Goal: Task Accomplishment & Management: Use online tool/utility

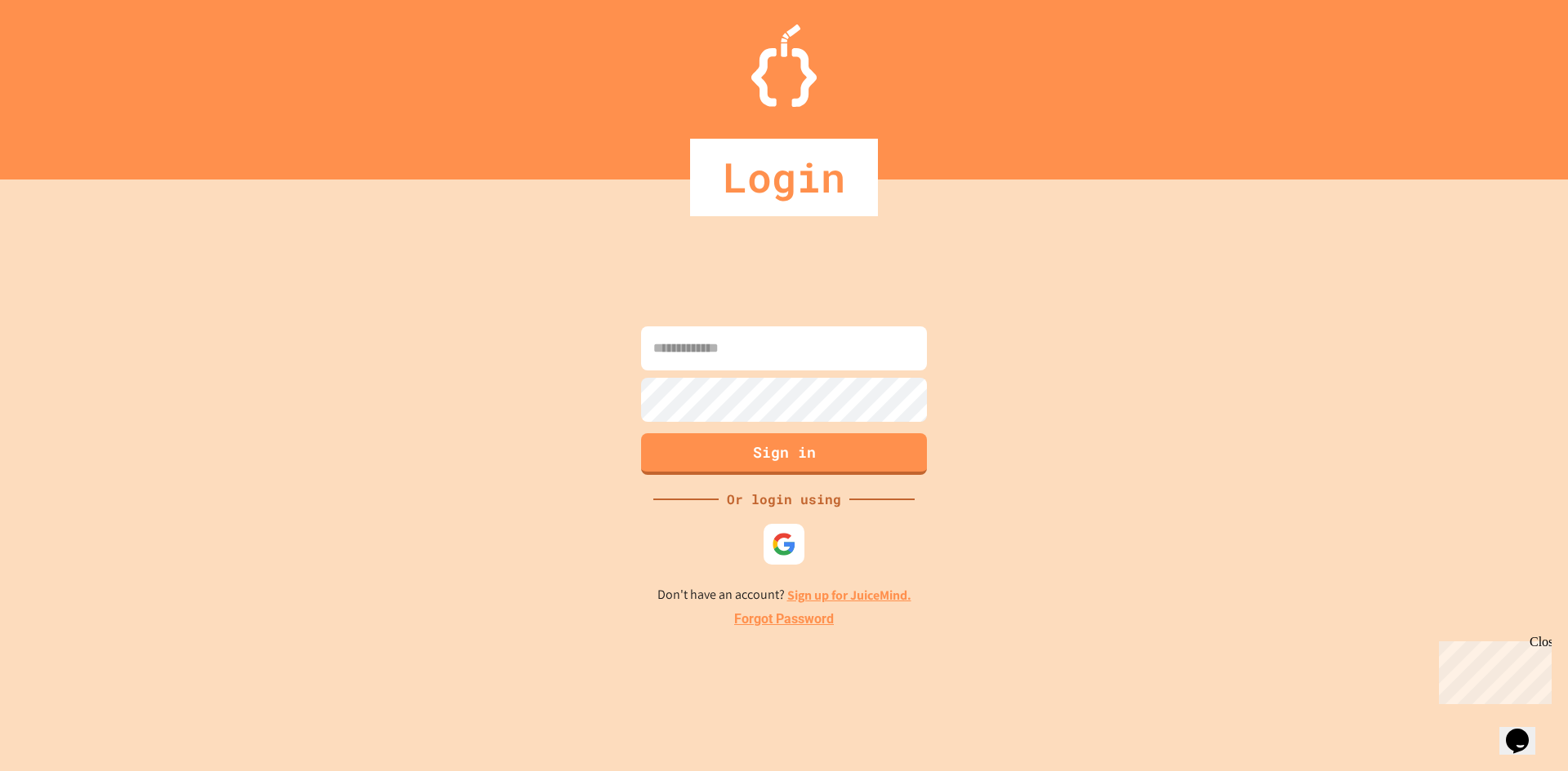
click at [712, 360] on input at bounding box center [783, 348] width 285 height 44
type input "**********"
click at [744, 462] on button "Sign in" at bounding box center [785, 452] width 292 height 42
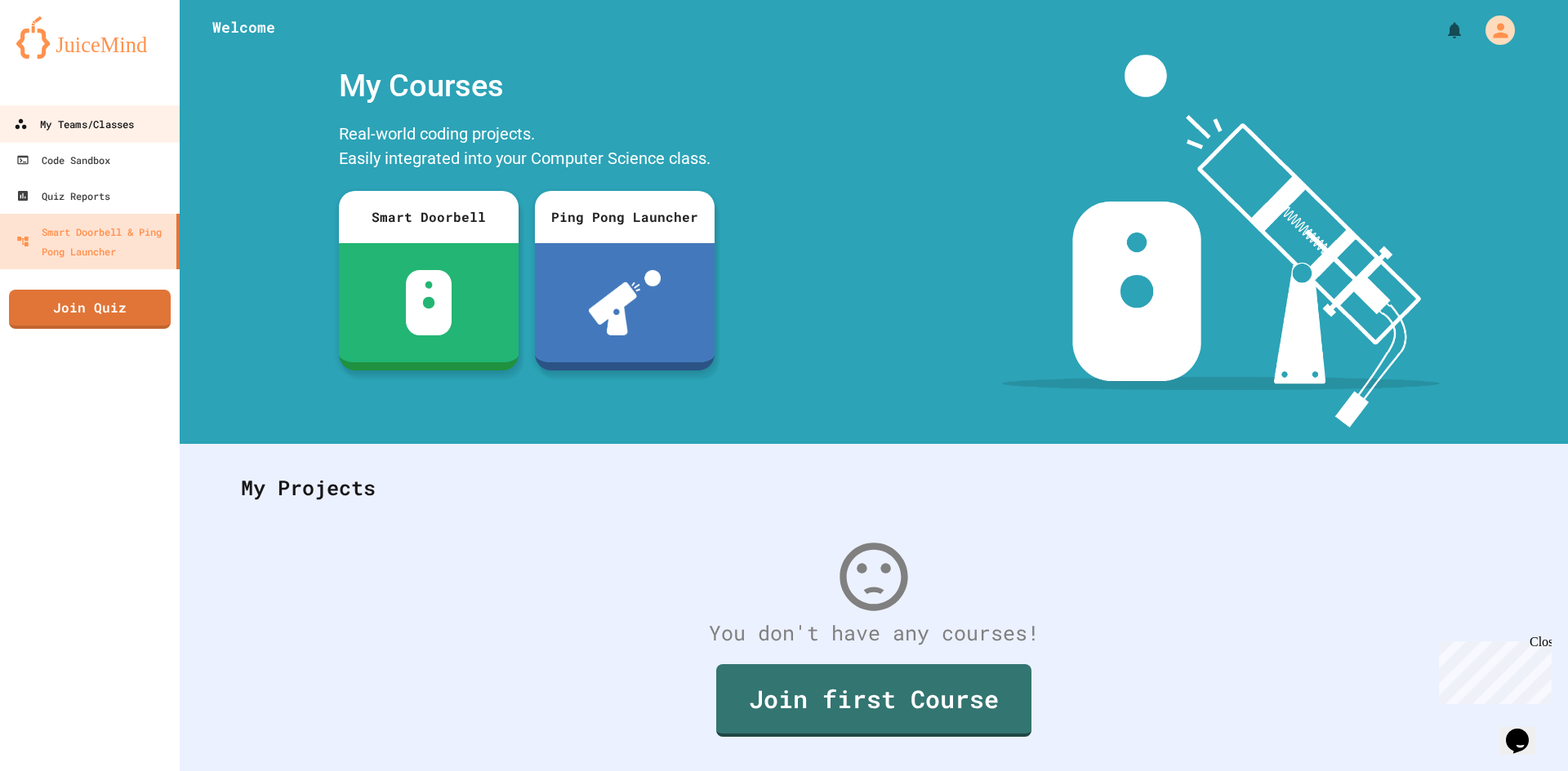
click at [90, 139] on link "My Teams/Classes" at bounding box center [89, 123] width 185 height 37
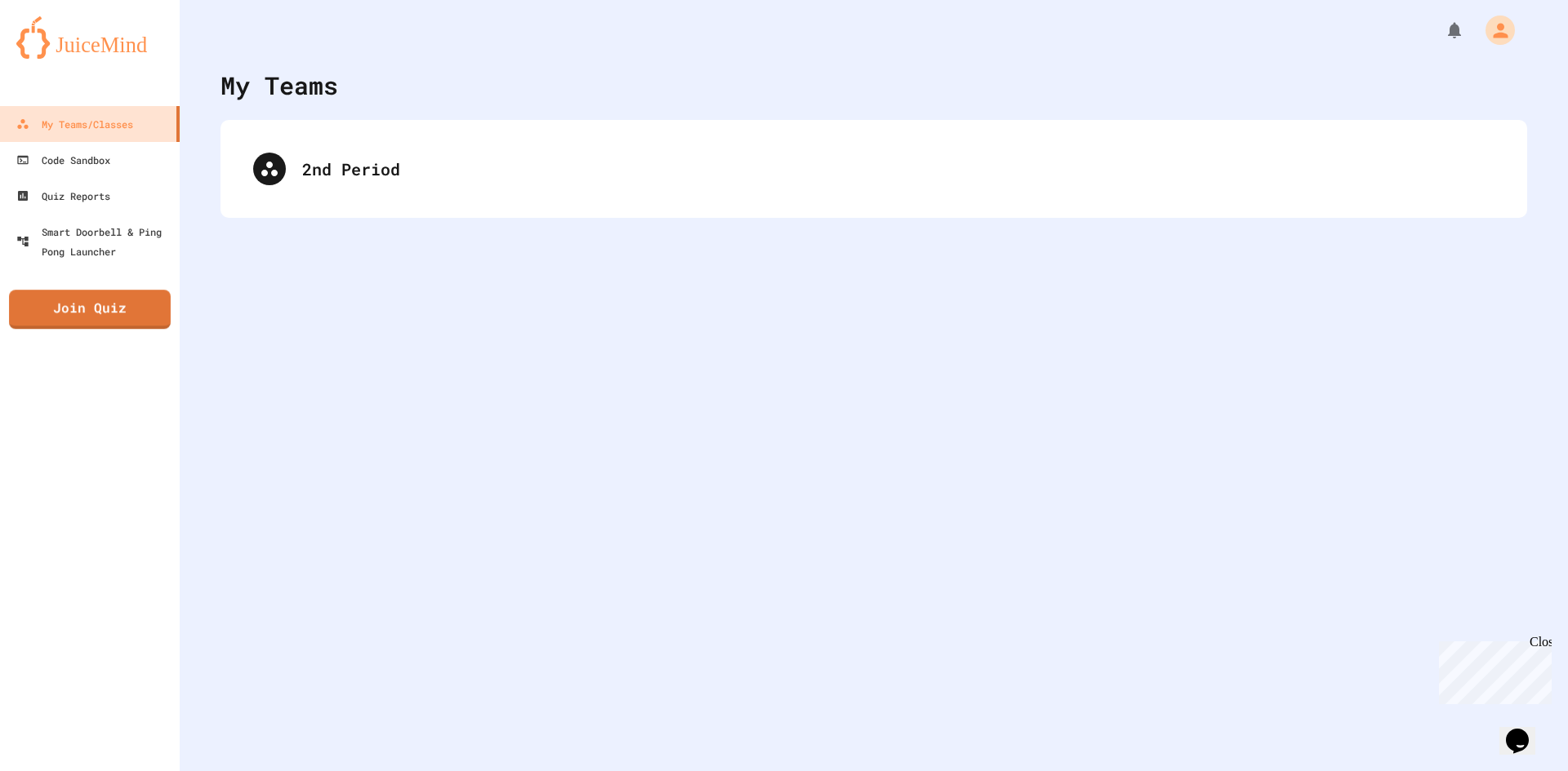
click at [437, 209] on div "2nd Period" at bounding box center [873, 169] width 1307 height 98
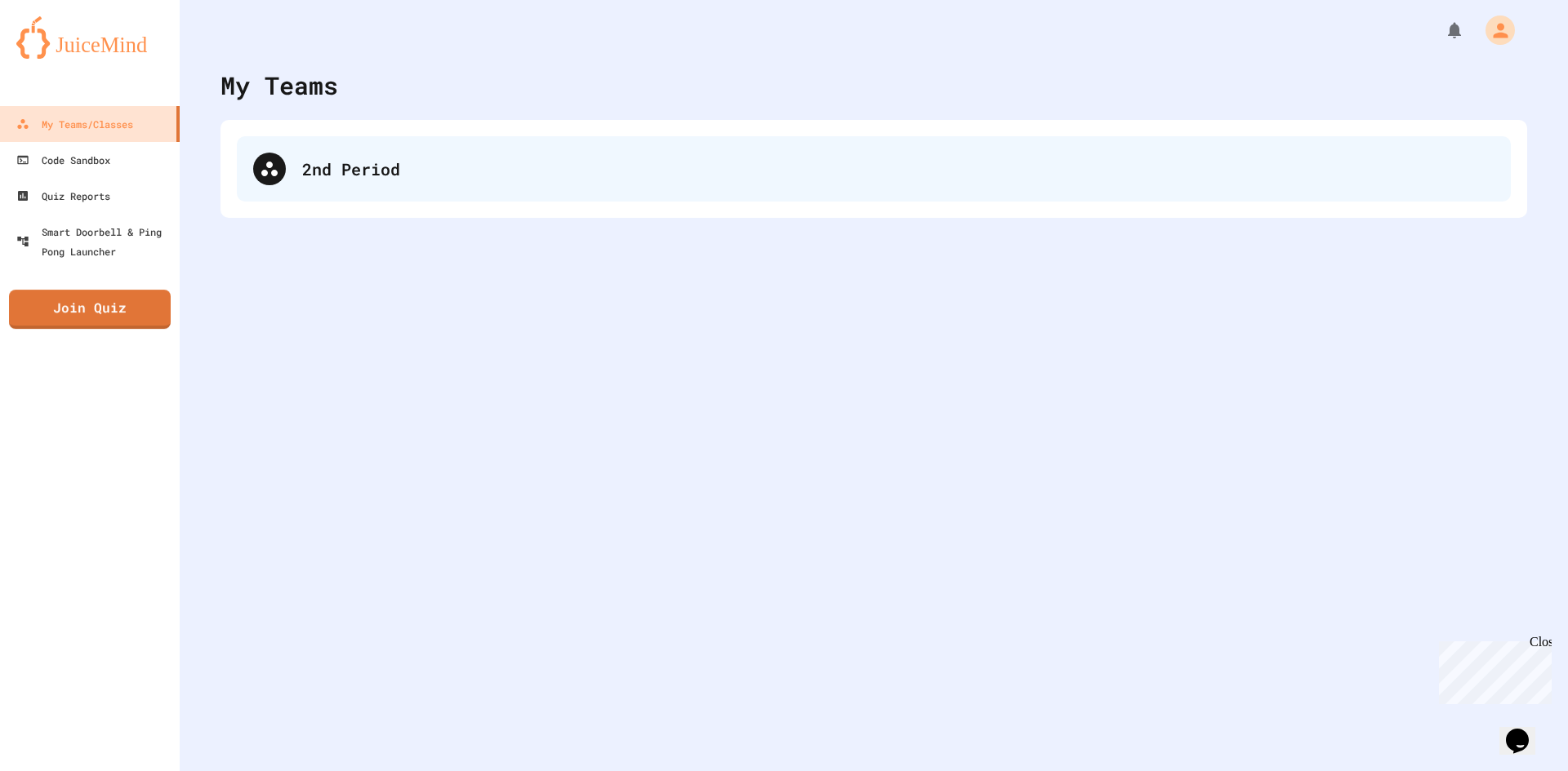
click at [425, 179] on div "2nd Period" at bounding box center [899, 168] width 1192 height 24
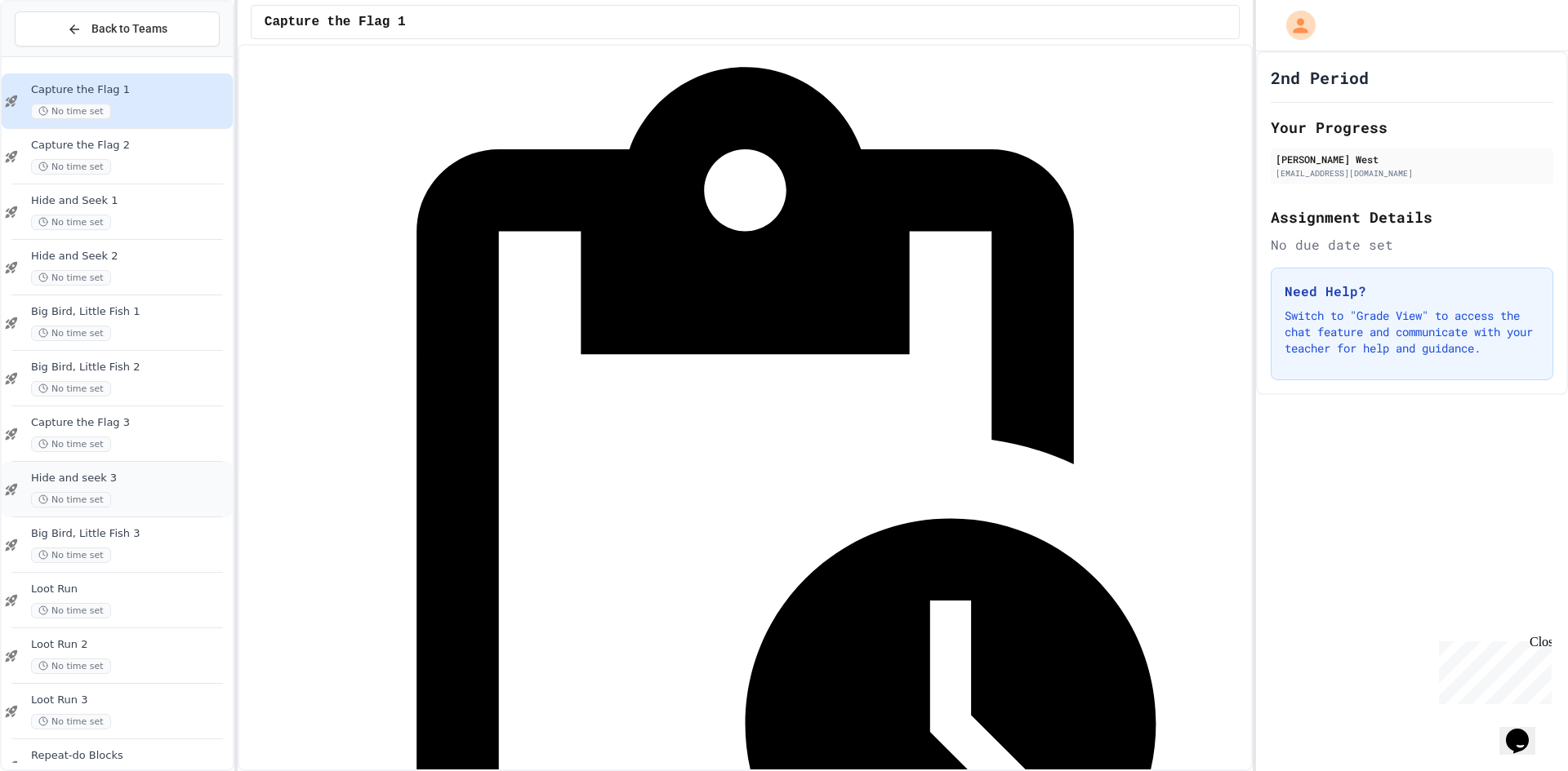
scroll to position [91, 0]
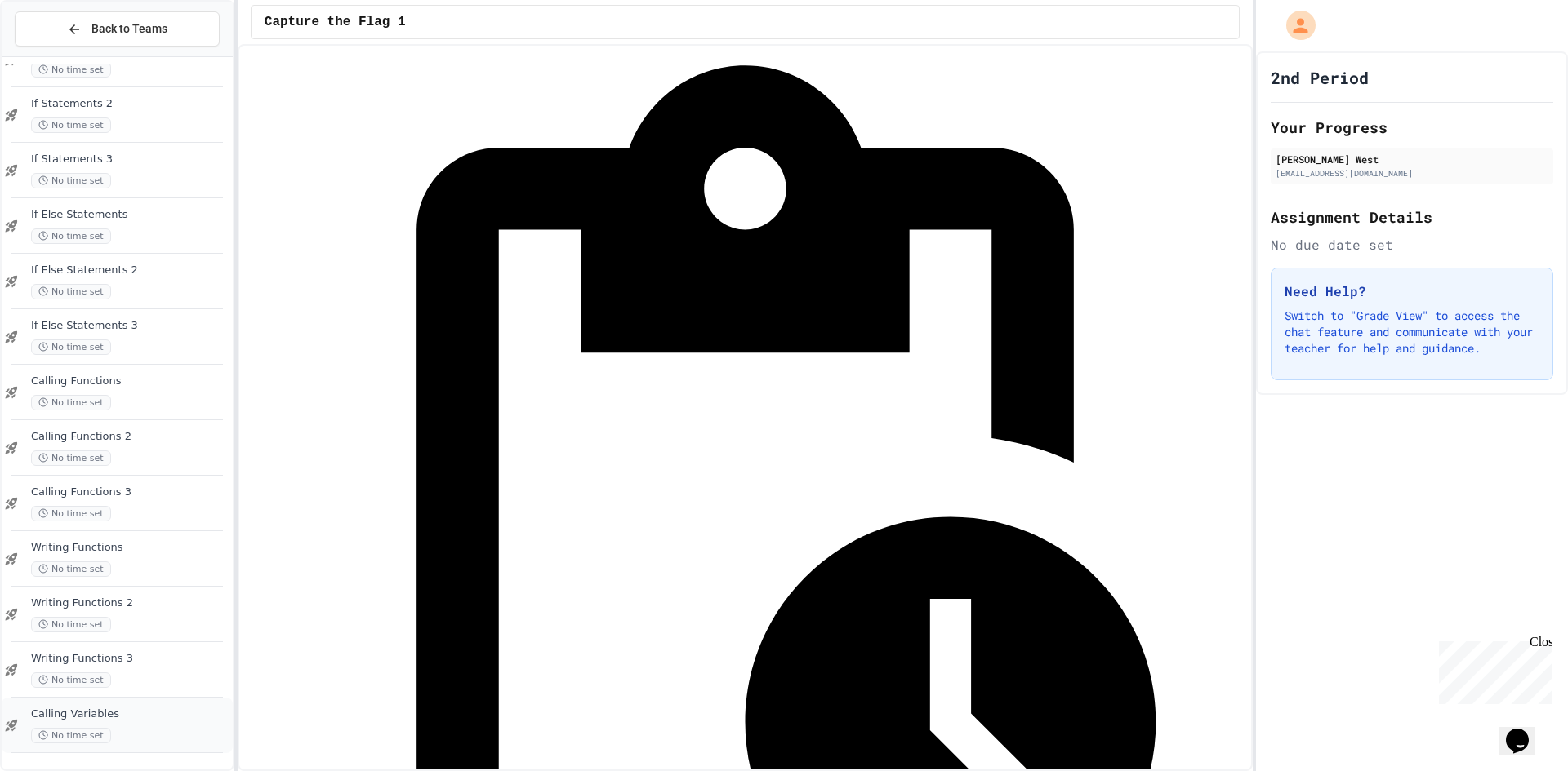
click at [103, 732] on span "No time set" at bounding box center [71, 735] width 80 height 15
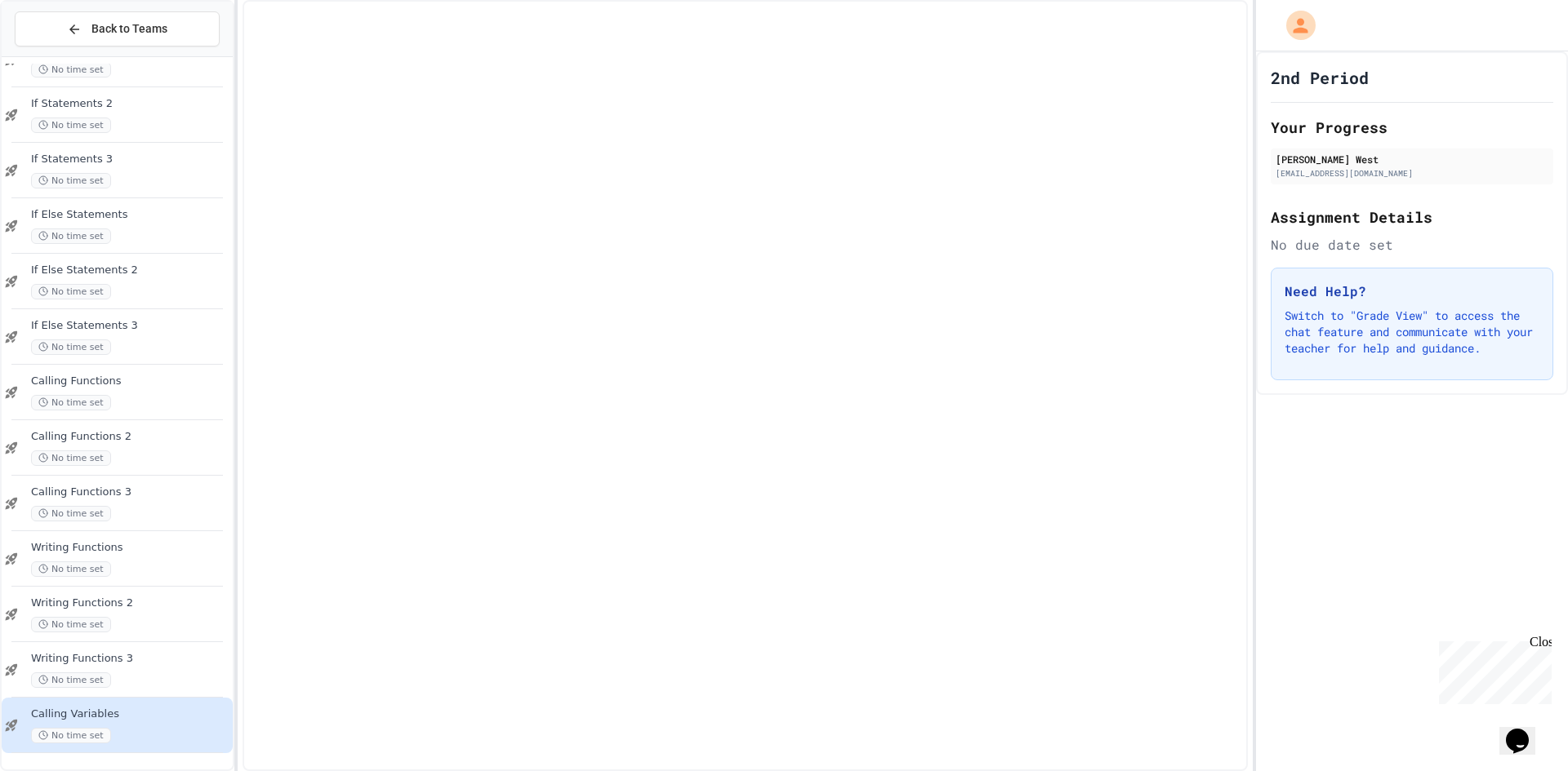
scroll to position [1021, 0]
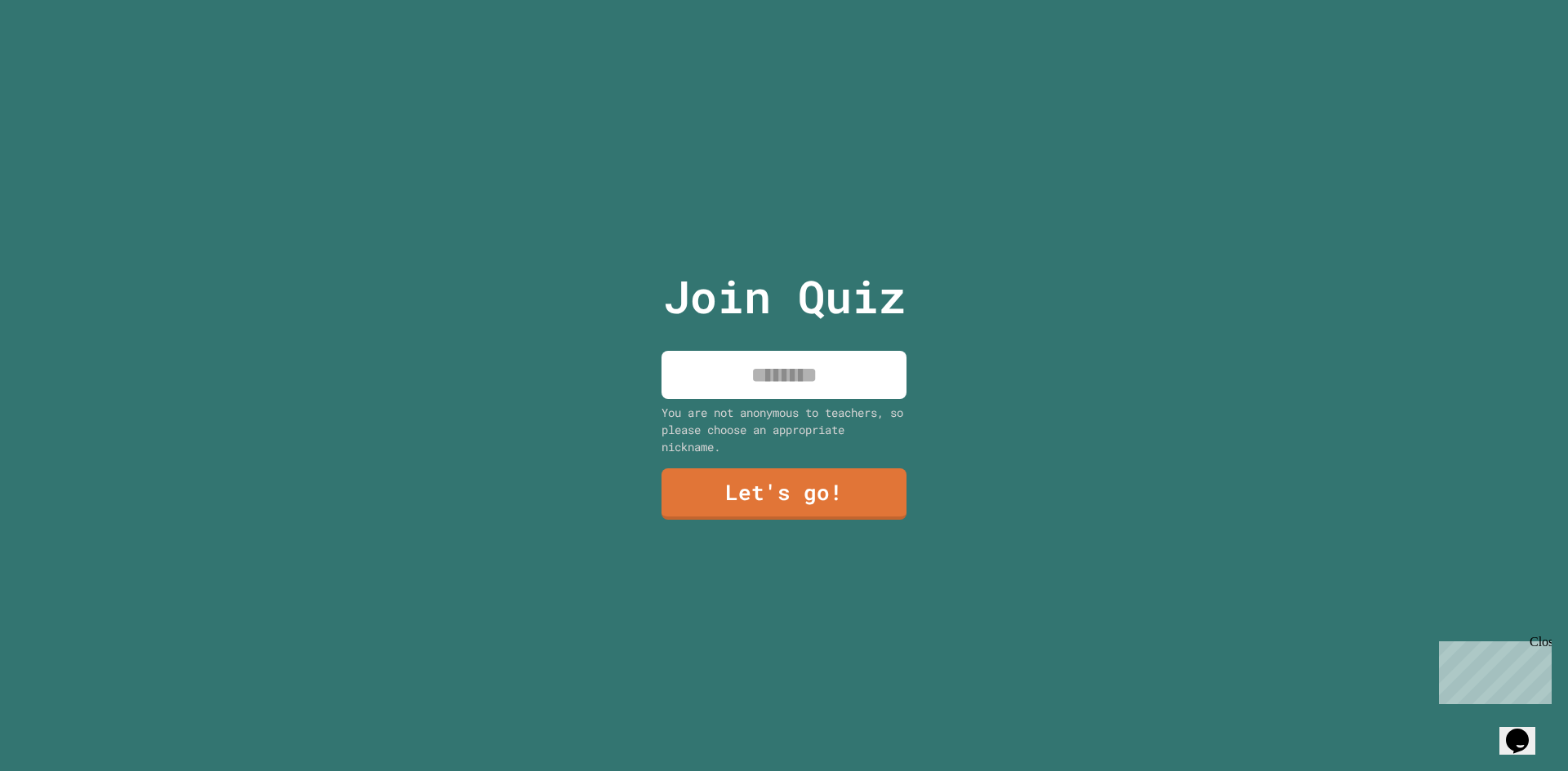
click at [702, 336] on div "Join Quiz You are not anonymous to teachers, so please choose an appropriate ni…" at bounding box center [785, 386] width 276 height 771
click at [712, 352] on input at bounding box center [784, 375] width 245 height 48
type input "******"
click at [766, 504] on link "Let's go!" at bounding box center [784, 492] width 231 height 54
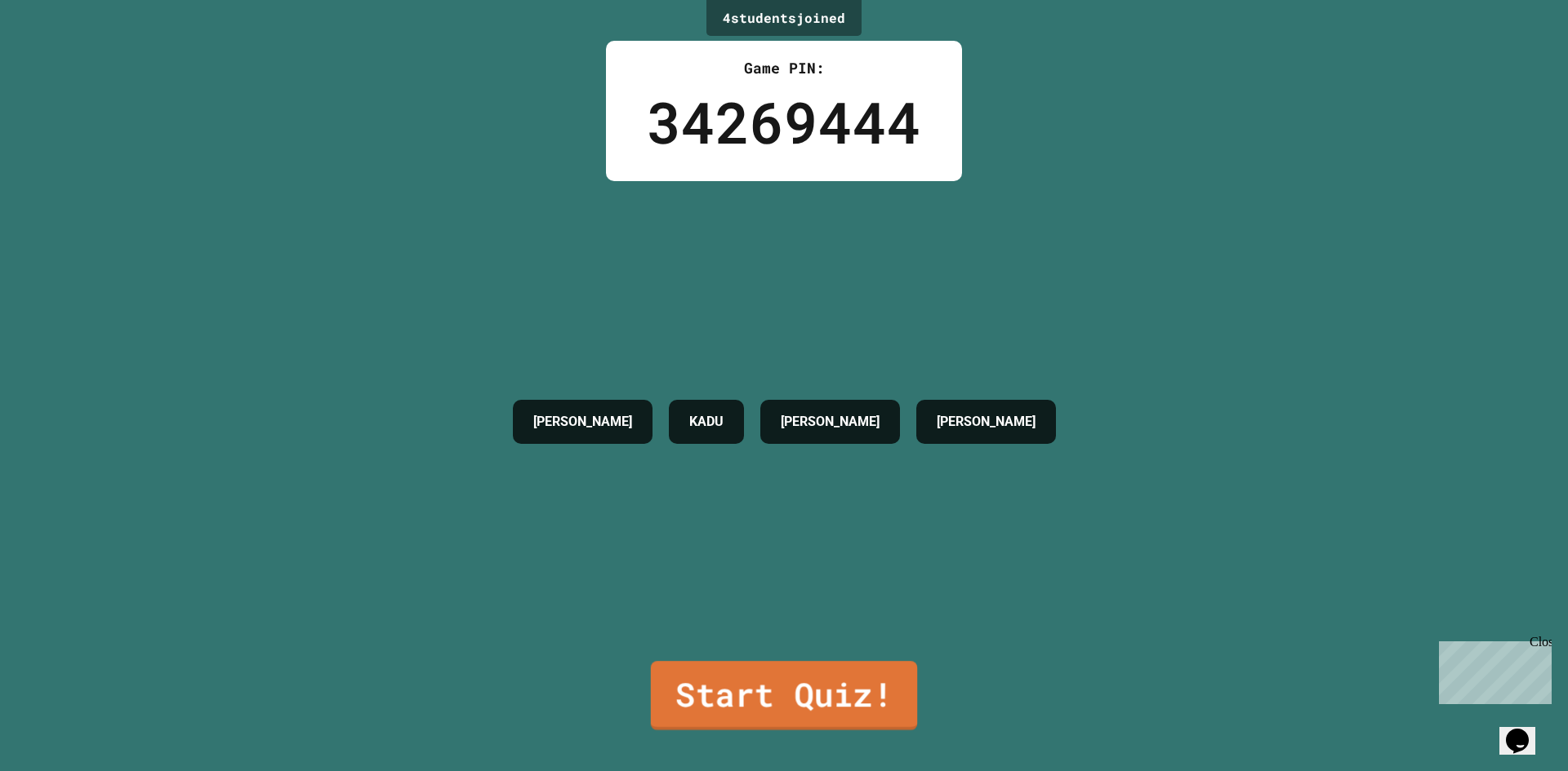
click at [767, 671] on link "Start Quiz!" at bounding box center [784, 696] width 267 height 70
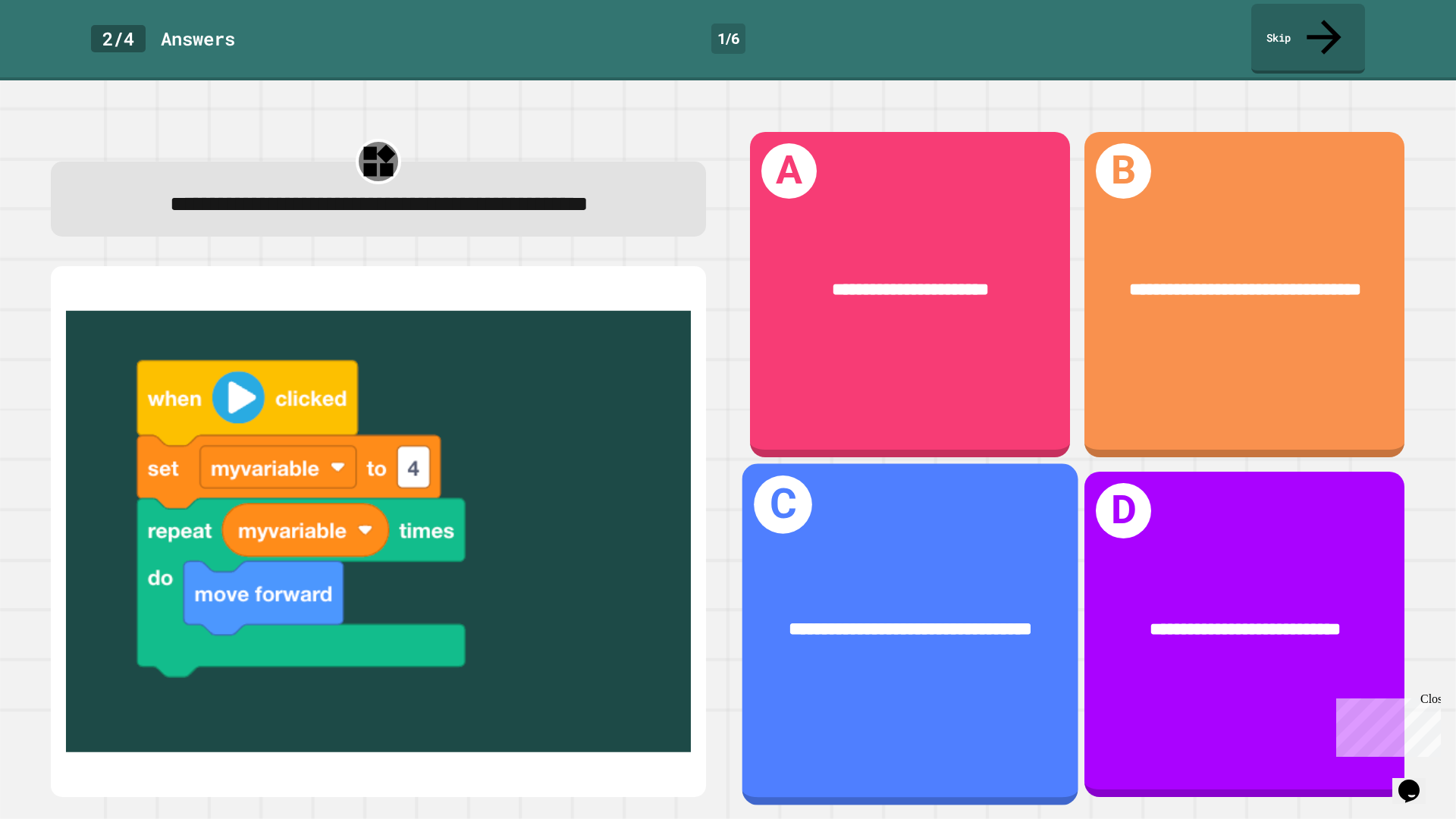
click at [863, 579] on div "**********" at bounding box center [910, 630] width 336 height 101
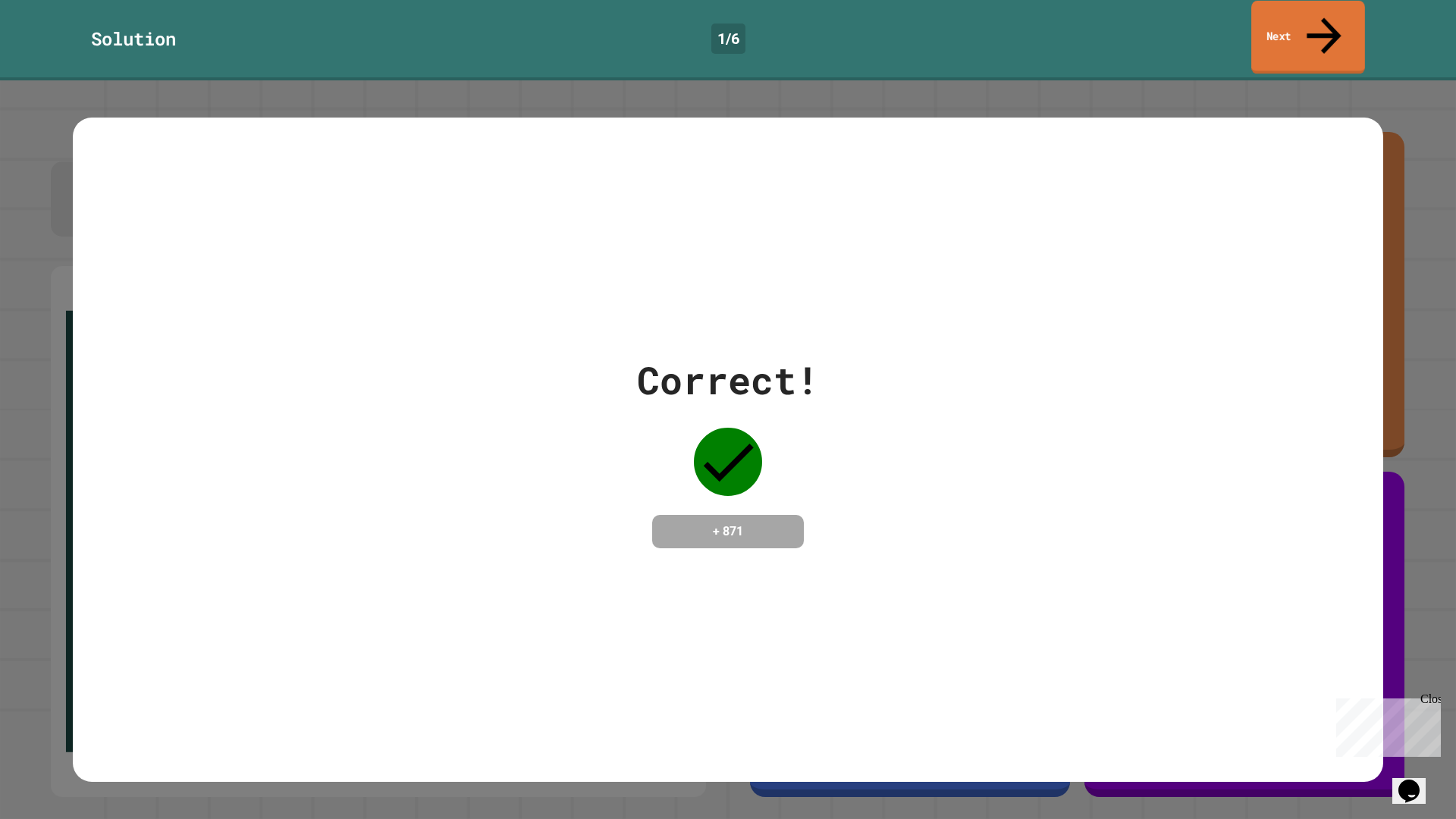
click at [1266, 27] on link "Next" at bounding box center [1308, 37] width 114 height 74
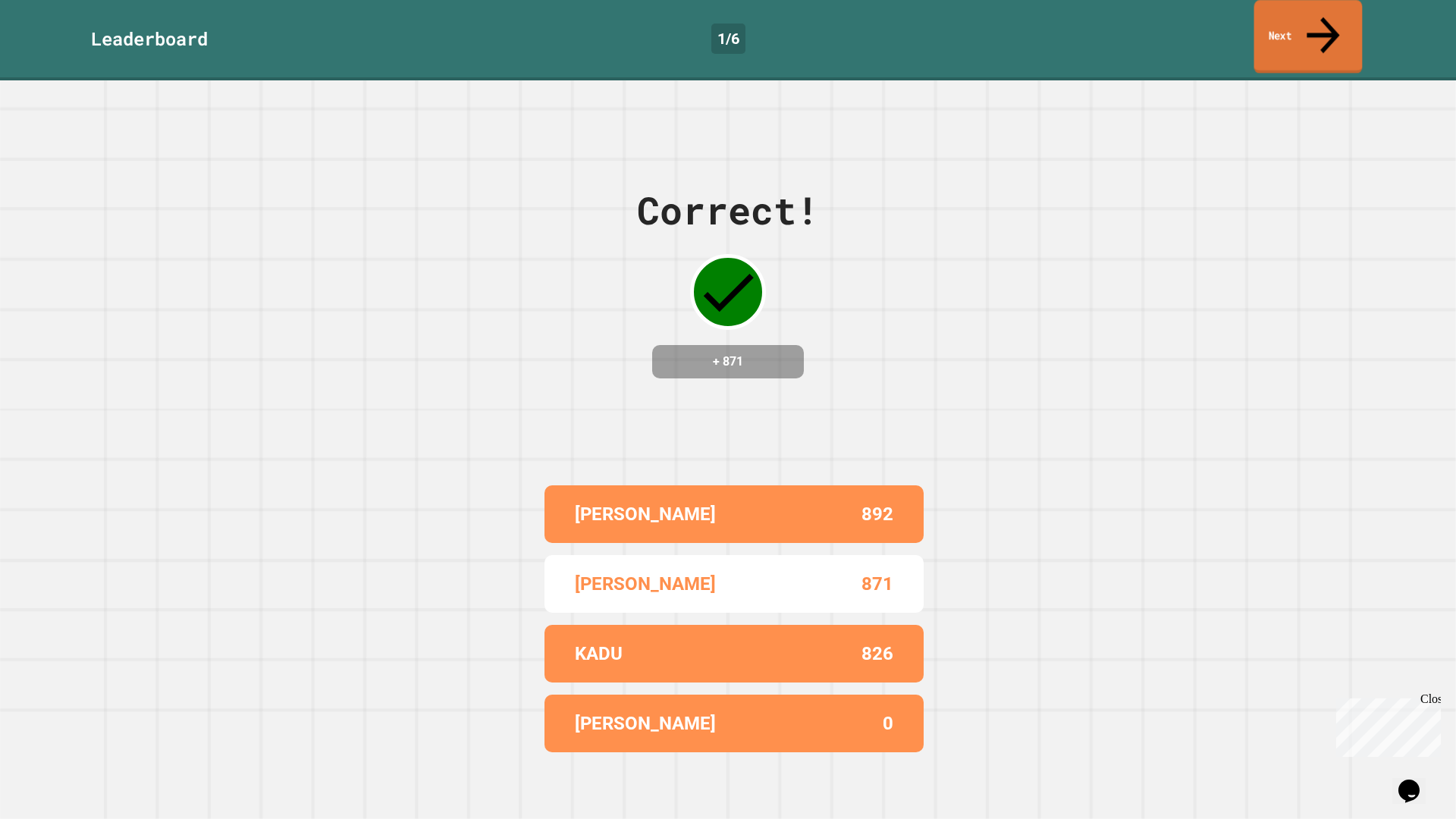
click at [1266, 27] on link "Next" at bounding box center [1309, 37] width 109 height 74
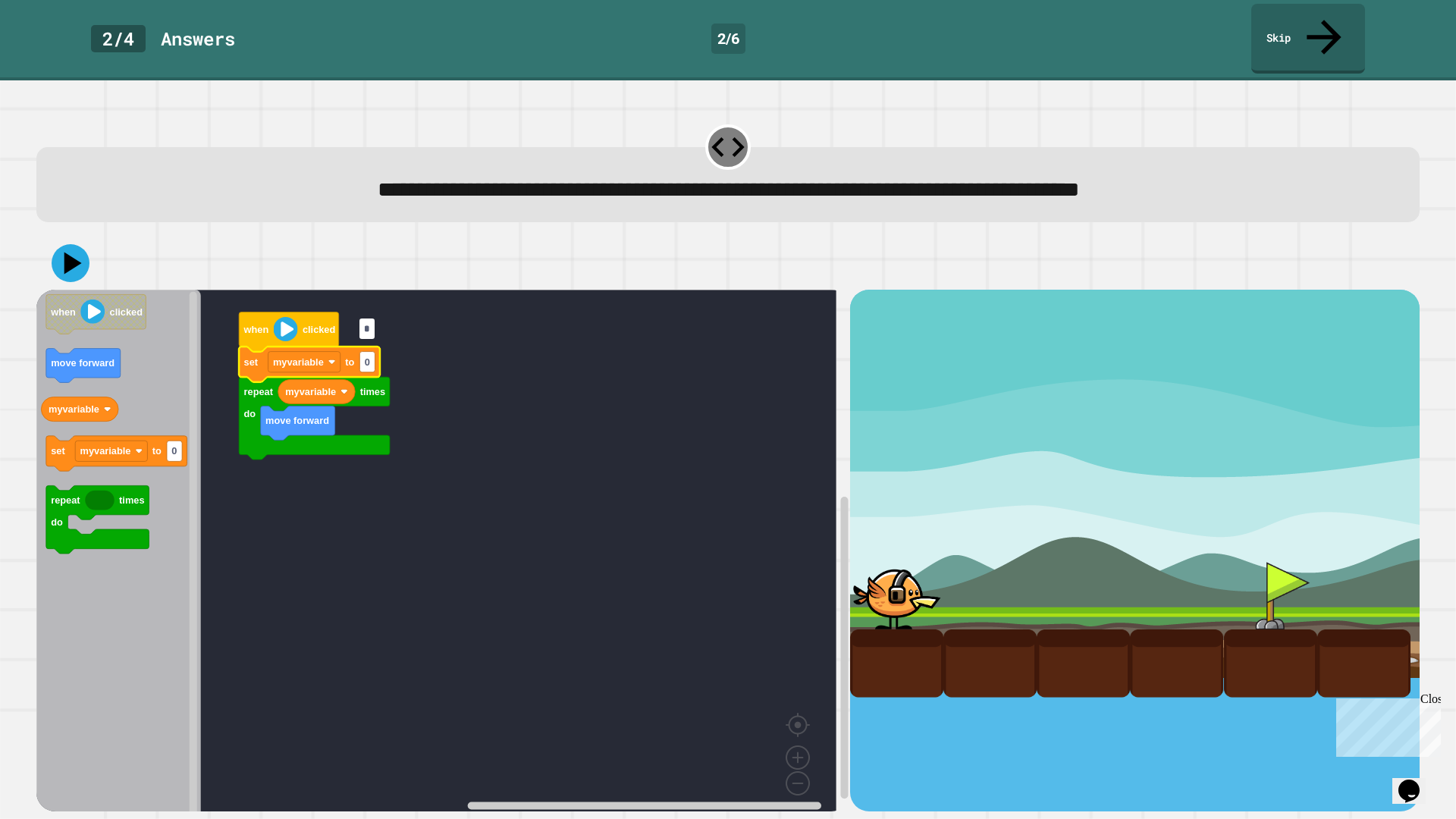
type input "*"
click at [490, 351] on rect "Blockly Workspace" at bounding box center [436, 556] width 800 height 532
click at [59, 240] on icon at bounding box center [70, 262] width 46 height 46
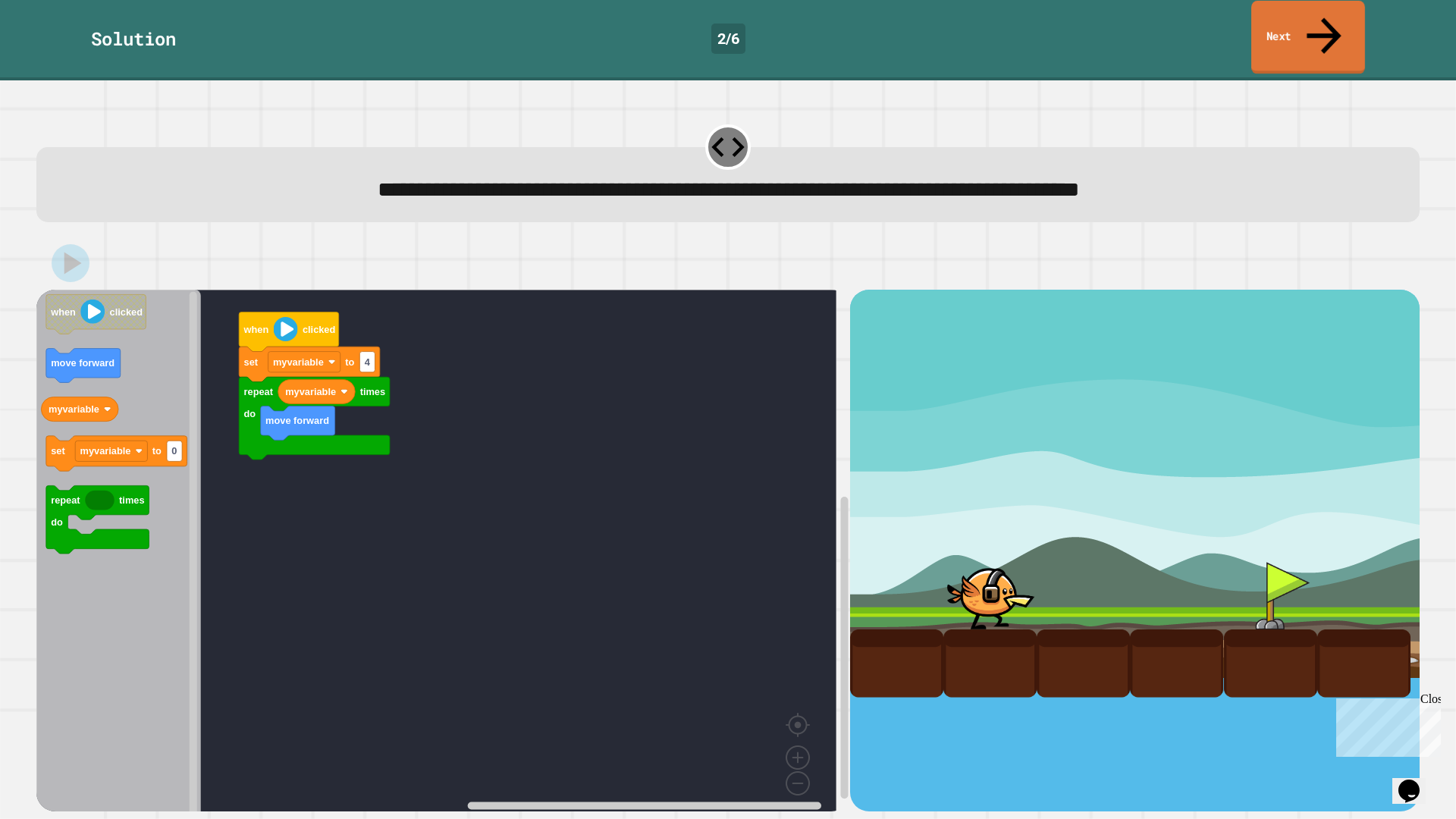
click at [1285, 23] on link "Next" at bounding box center [1308, 37] width 114 height 74
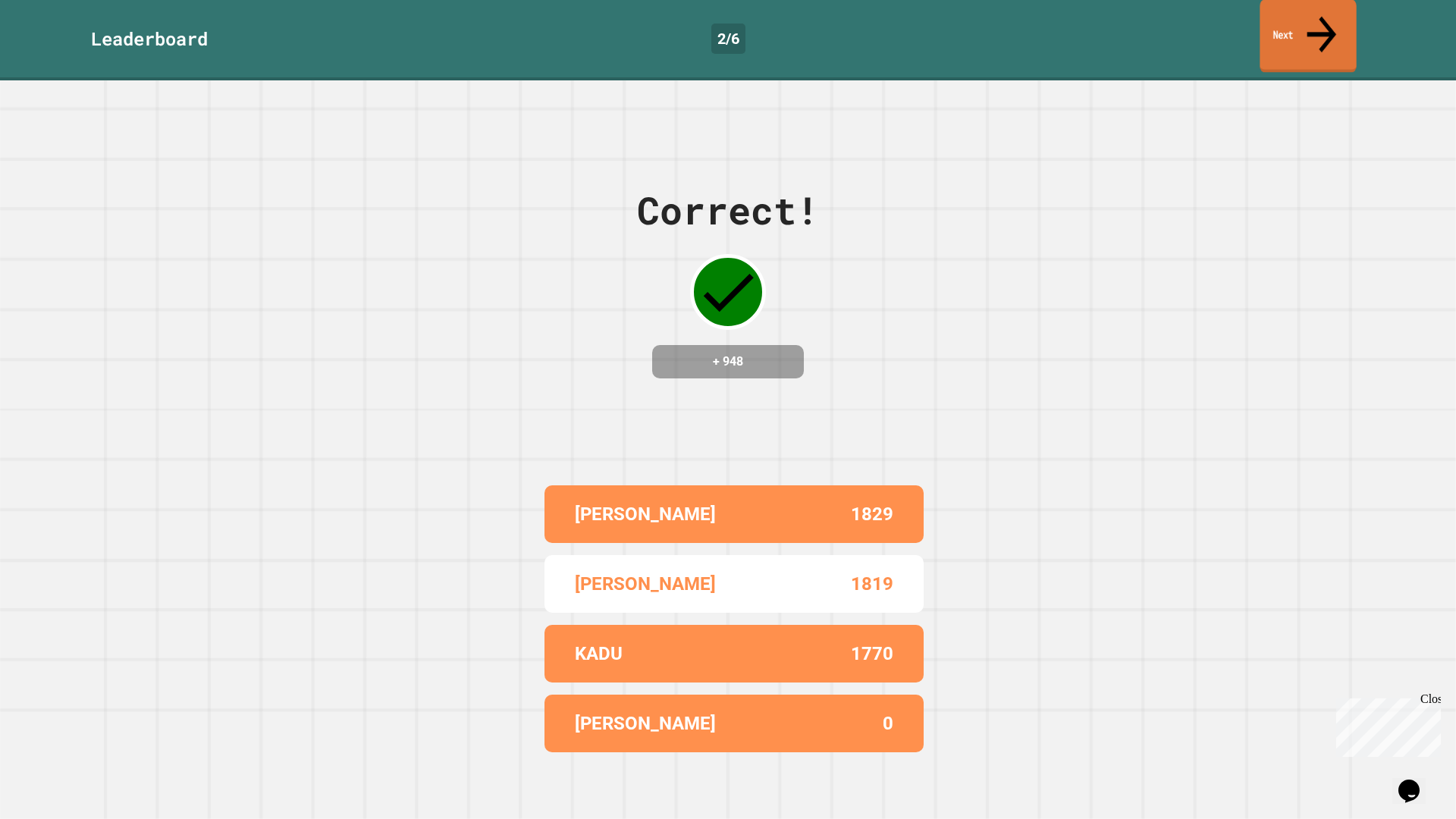
click at [1299, 22] on link "Next" at bounding box center [1308, 36] width 96 height 74
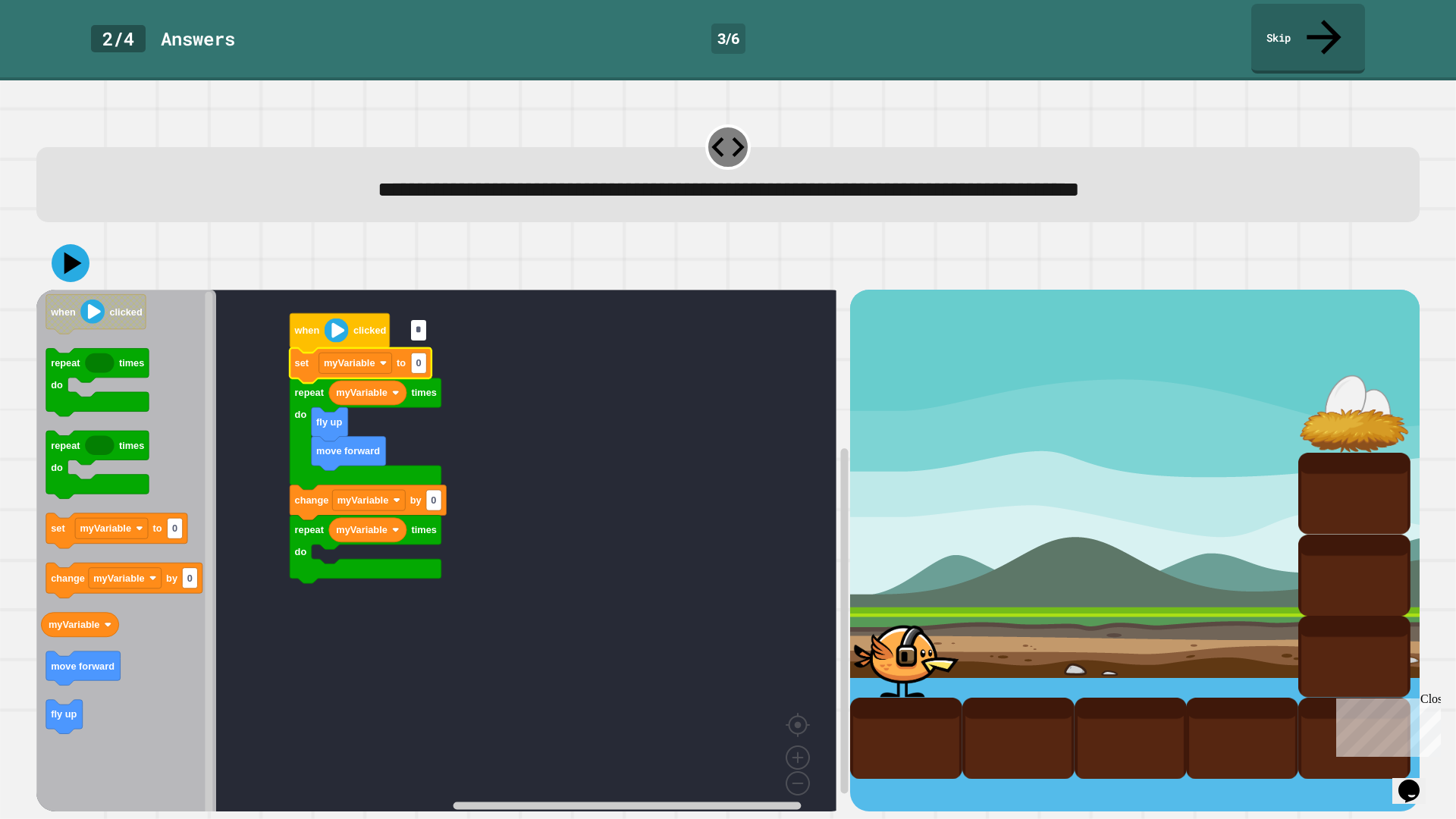
type input "*"
click at [525, 433] on rect "Blockly Workspace" at bounding box center [436, 556] width 800 height 532
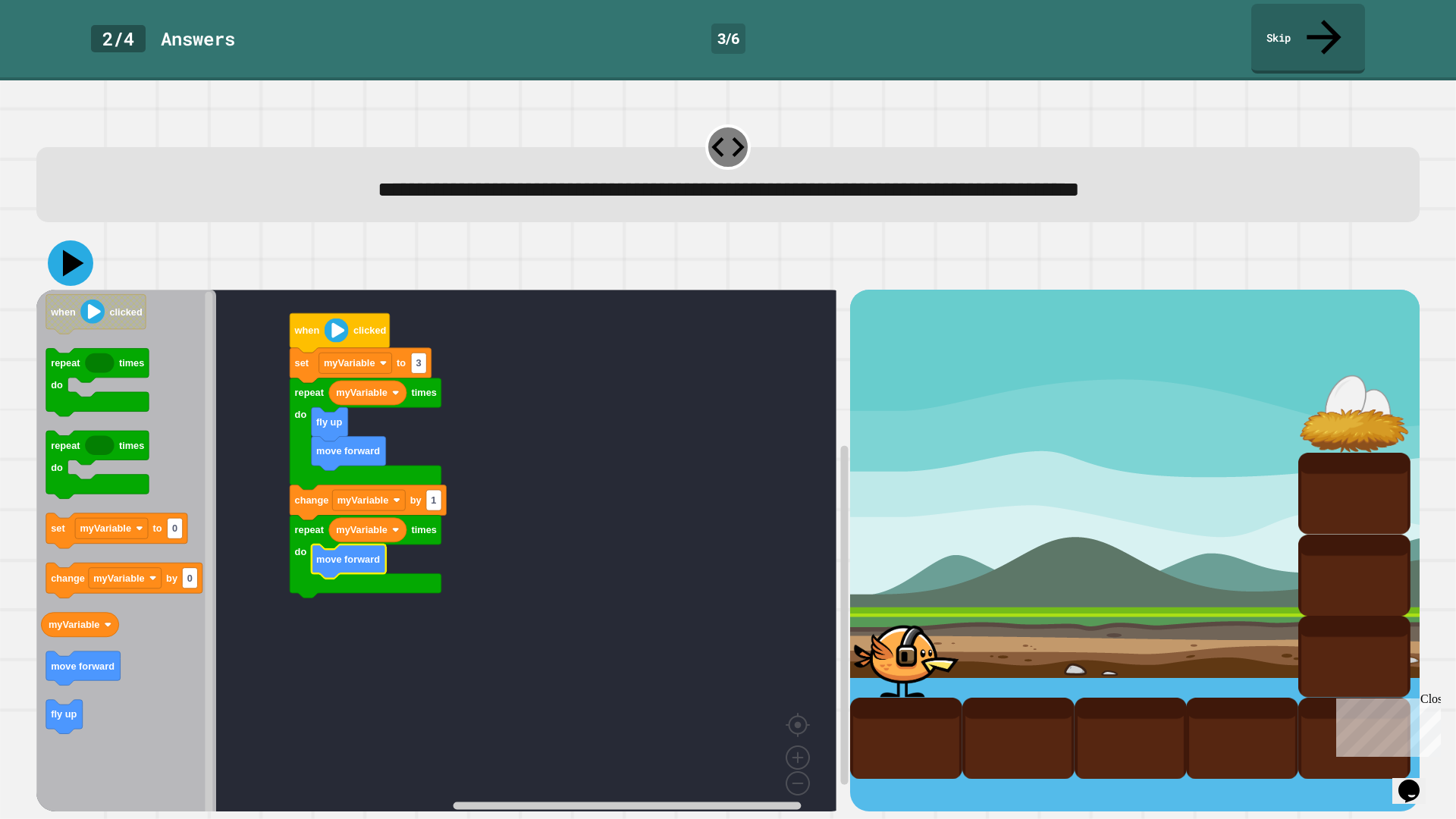
click at [67, 250] on icon at bounding box center [74, 263] width 22 height 27
click at [439, 490] on rect "Blockly Workspace" at bounding box center [434, 500] width 15 height 21
type input "**"
click at [510, 535] on rect "Blockly Workspace" at bounding box center [436, 556] width 800 height 532
click at [61, 242] on icon at bounding box center [70, 263] width 43 height 43
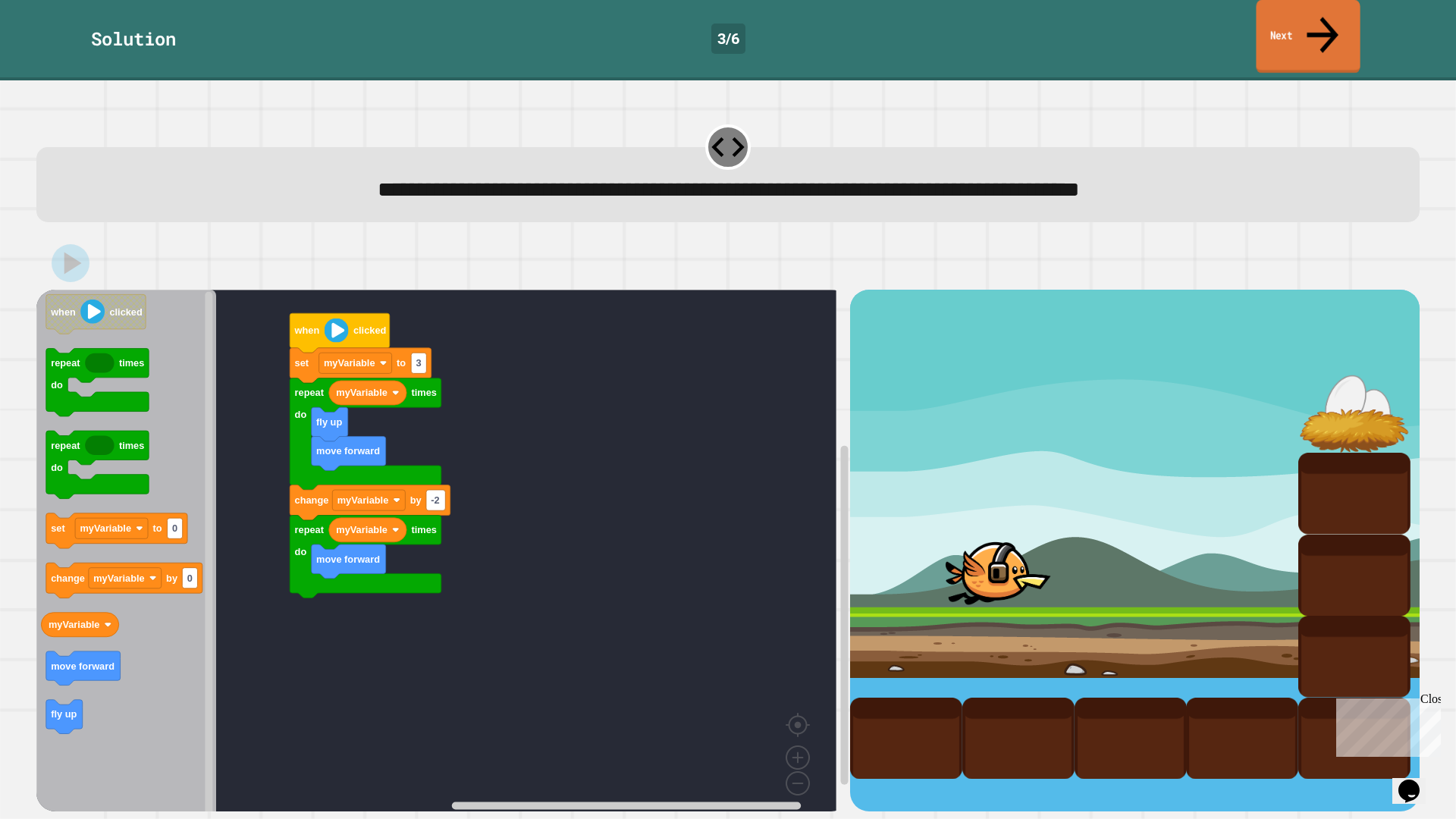
click at [1306, 7] on link "Next" at bounding box center [1307, 37] width 104 height 74
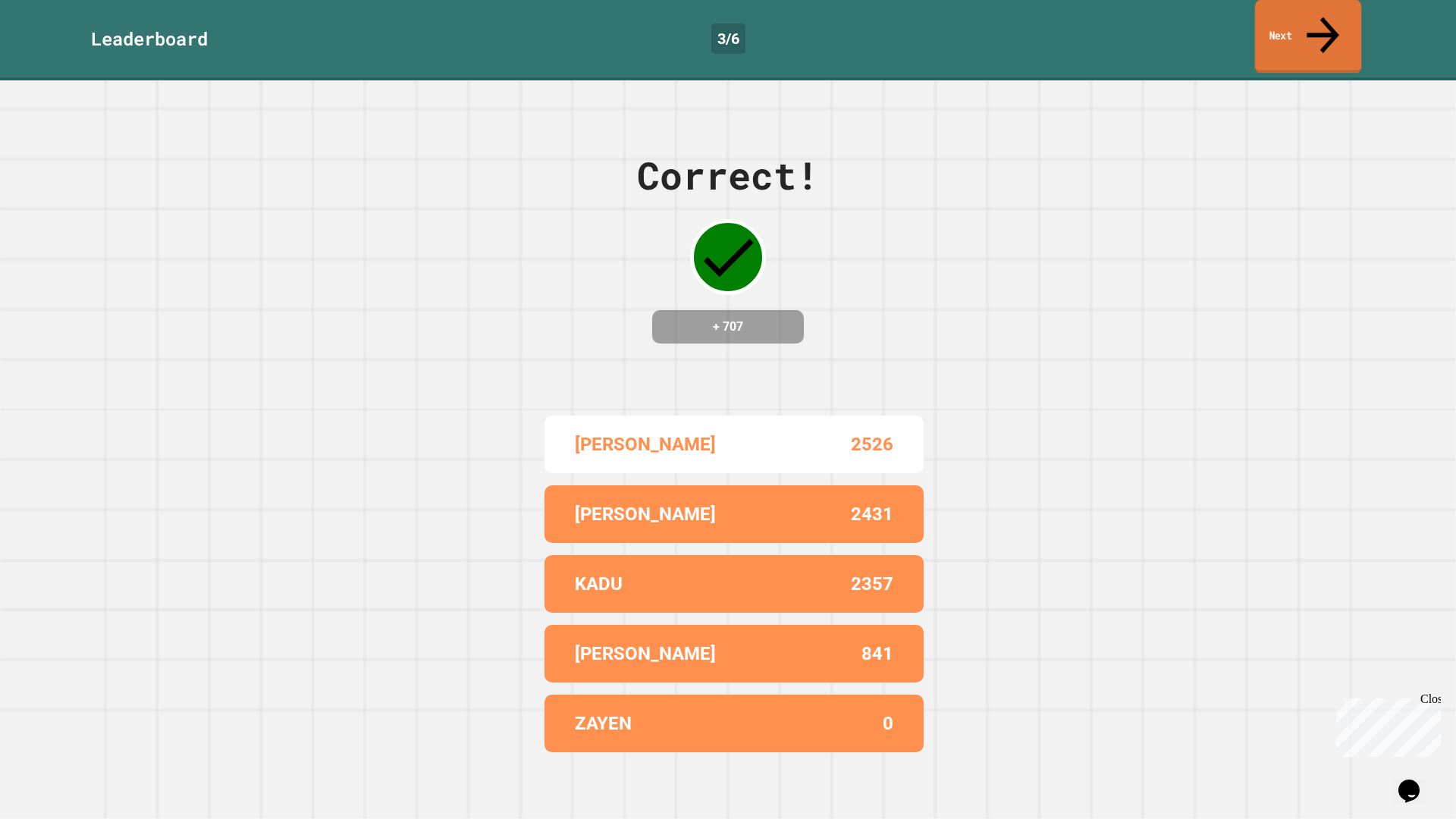
click at [1301, 16] on link "Next" at bounding box center [1308, 37] width 107 height 74
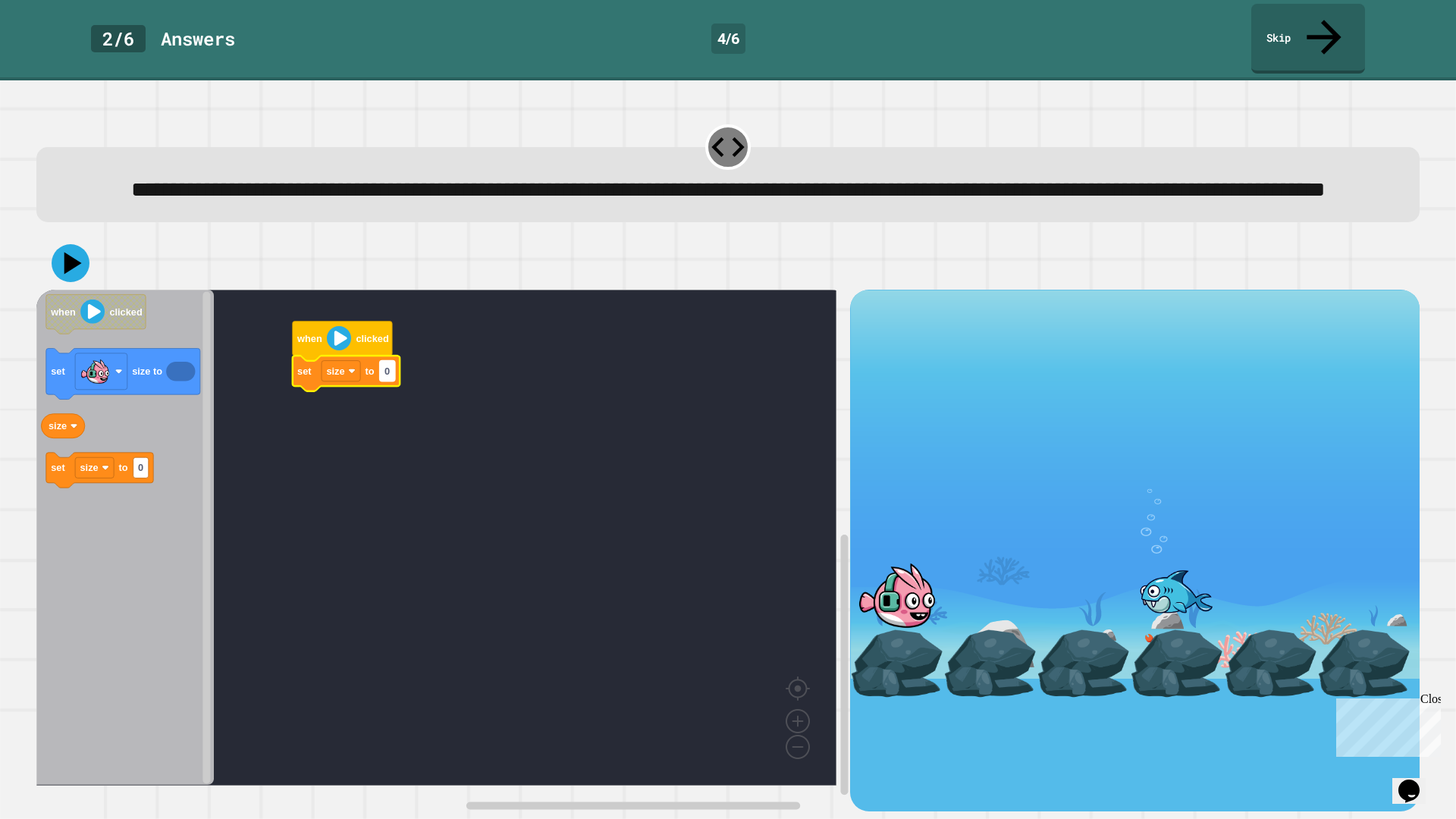
click at [387, 370] on text "0" at bounding box center [387, 371] width 5 height 12
type input "***"
click at [396, 433] on rect "Blockly Workspace" at bounding box center [436, 537] width 800 height 496
click at [58, 276] on icon at bounding box center [71, 263] width 38 height 38
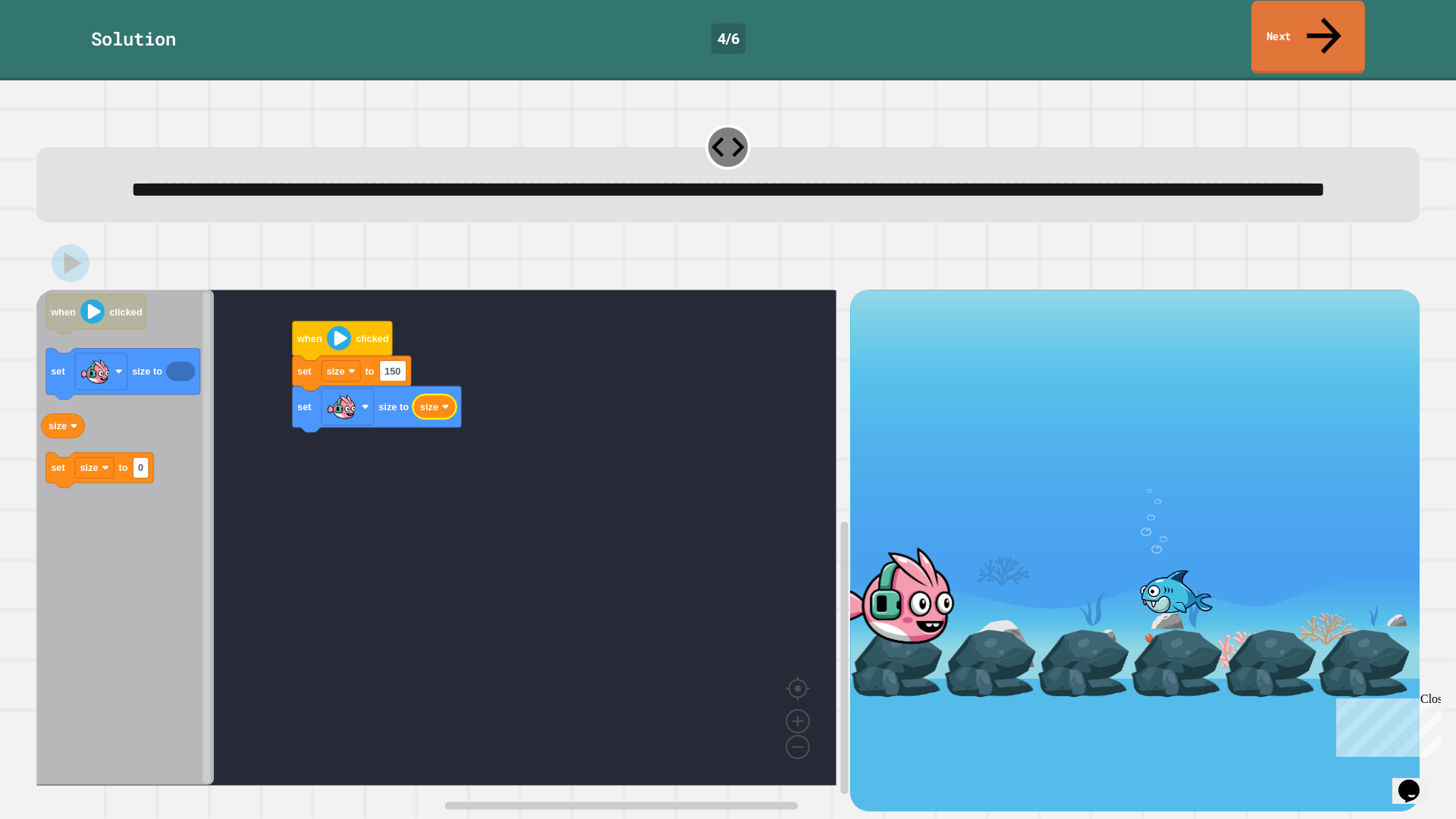
click at [1295, 24] on link "Next" at bounding box center [1308, 37] width 114 height 74
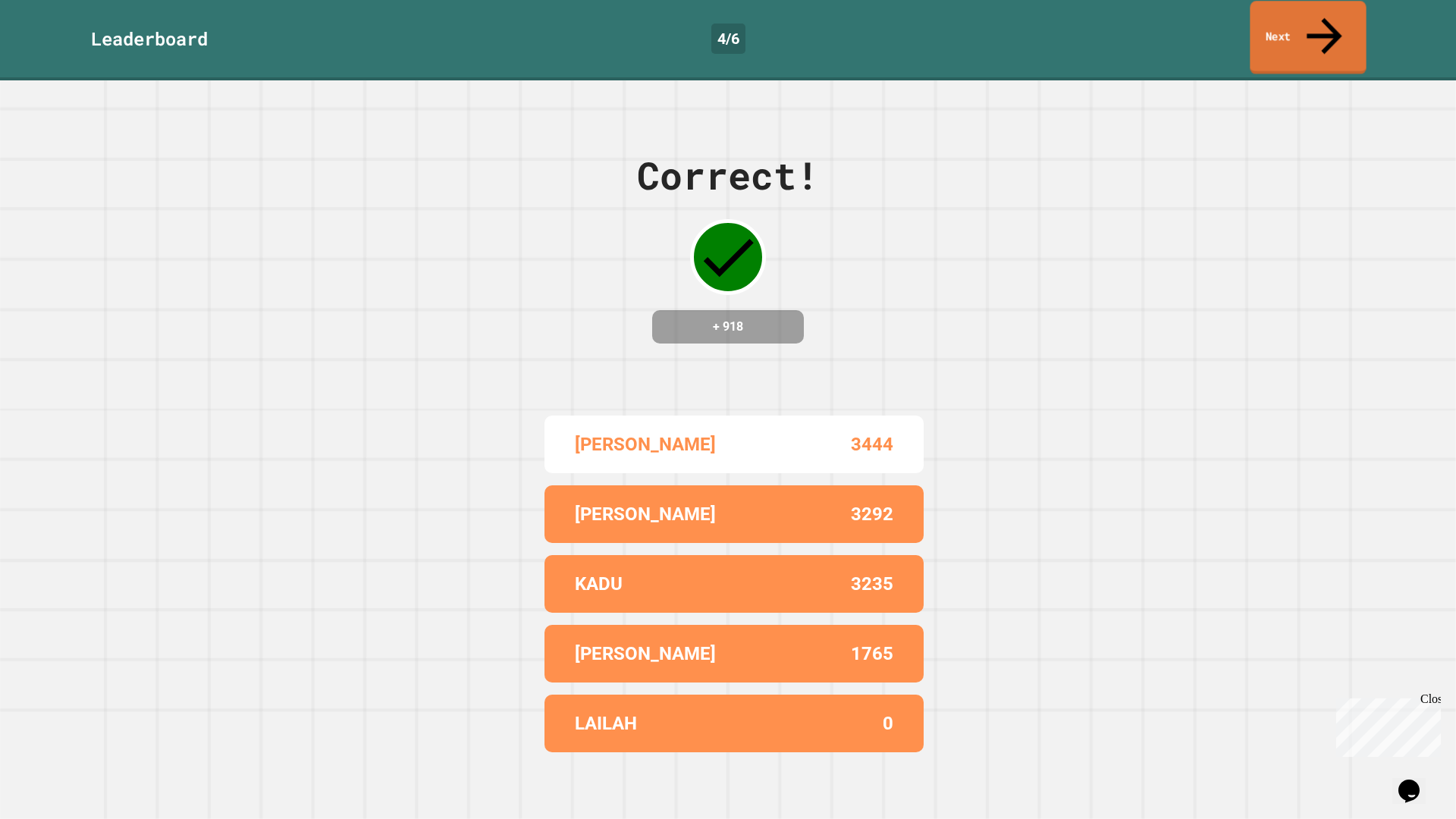
click at [1295, 24] on link "Next" at bounding box center [1308, 37] width 116 height 74
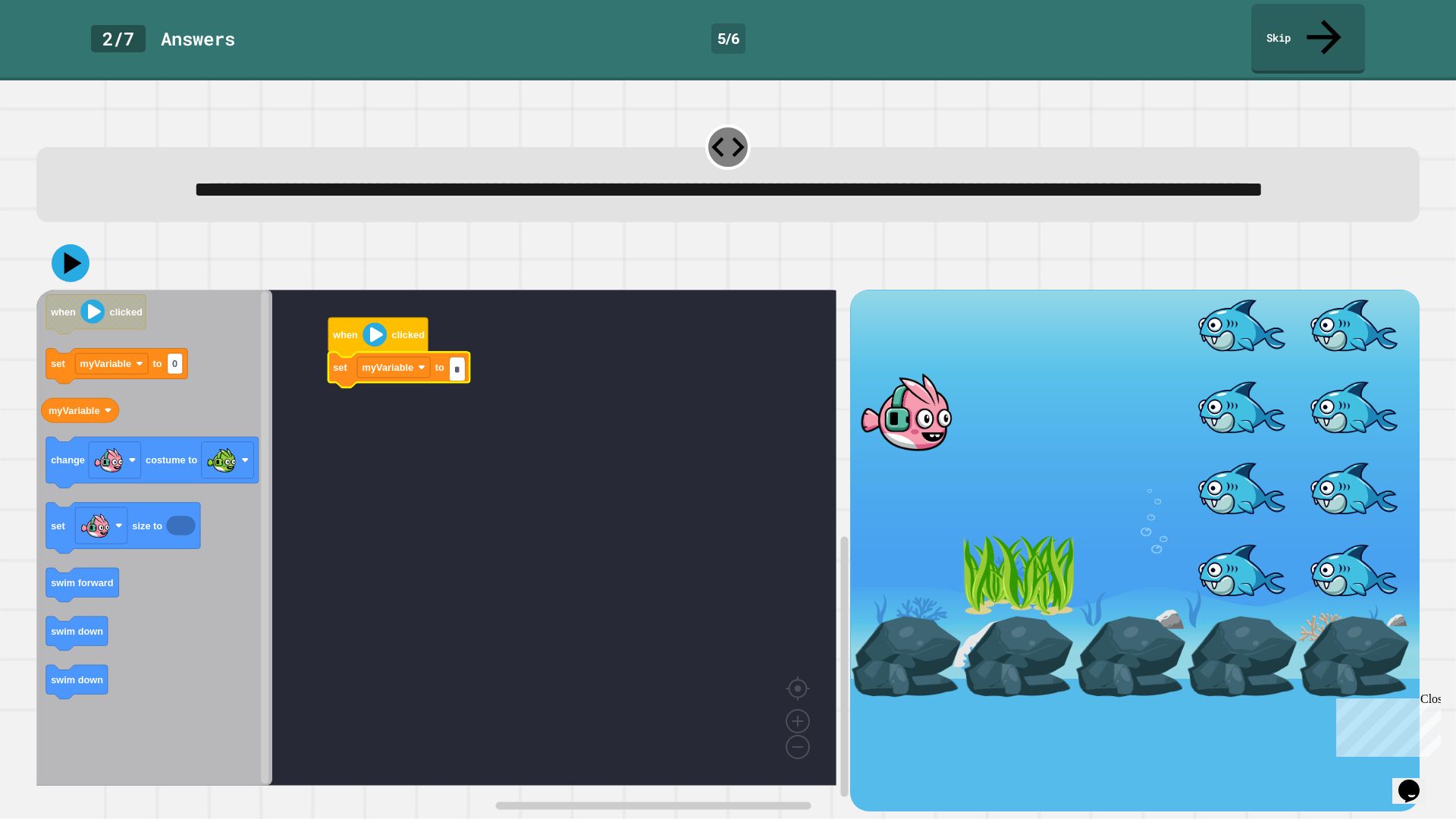
type input "**"
click at [384, 488] on rect "Blockly Workspace" at bounding box center [436, 537] width 800 height 496
click at [462, 373] on text "59" at bounding box center [460, 367] width 11 height 12
type input "**"
click at [430, 452] on rect "Blockly Workspace" at bounding box center [436, 537] width 800 height 496
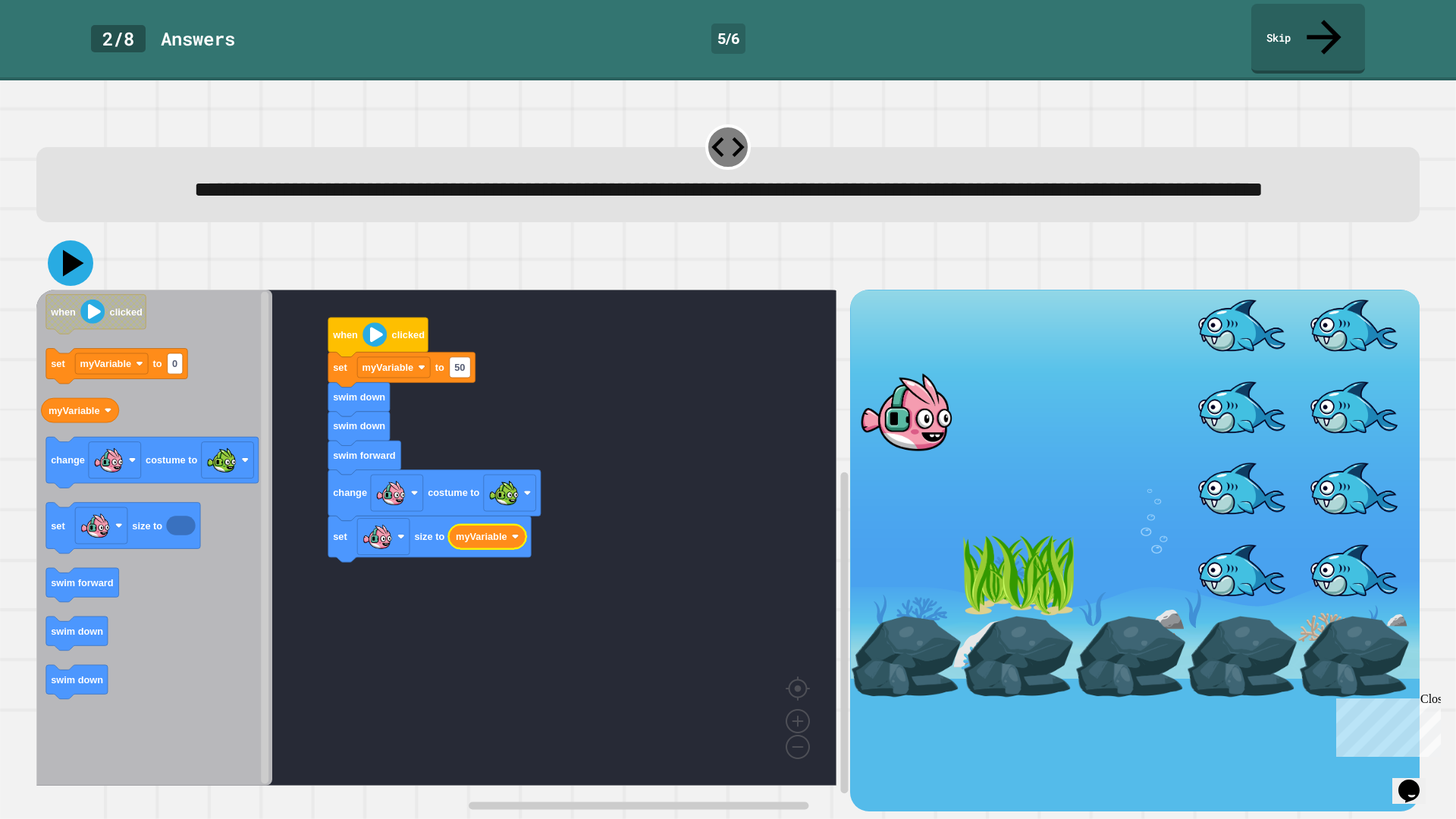
click at [71, 281] on icon at bounding box center [70, 262] width 46 height 46
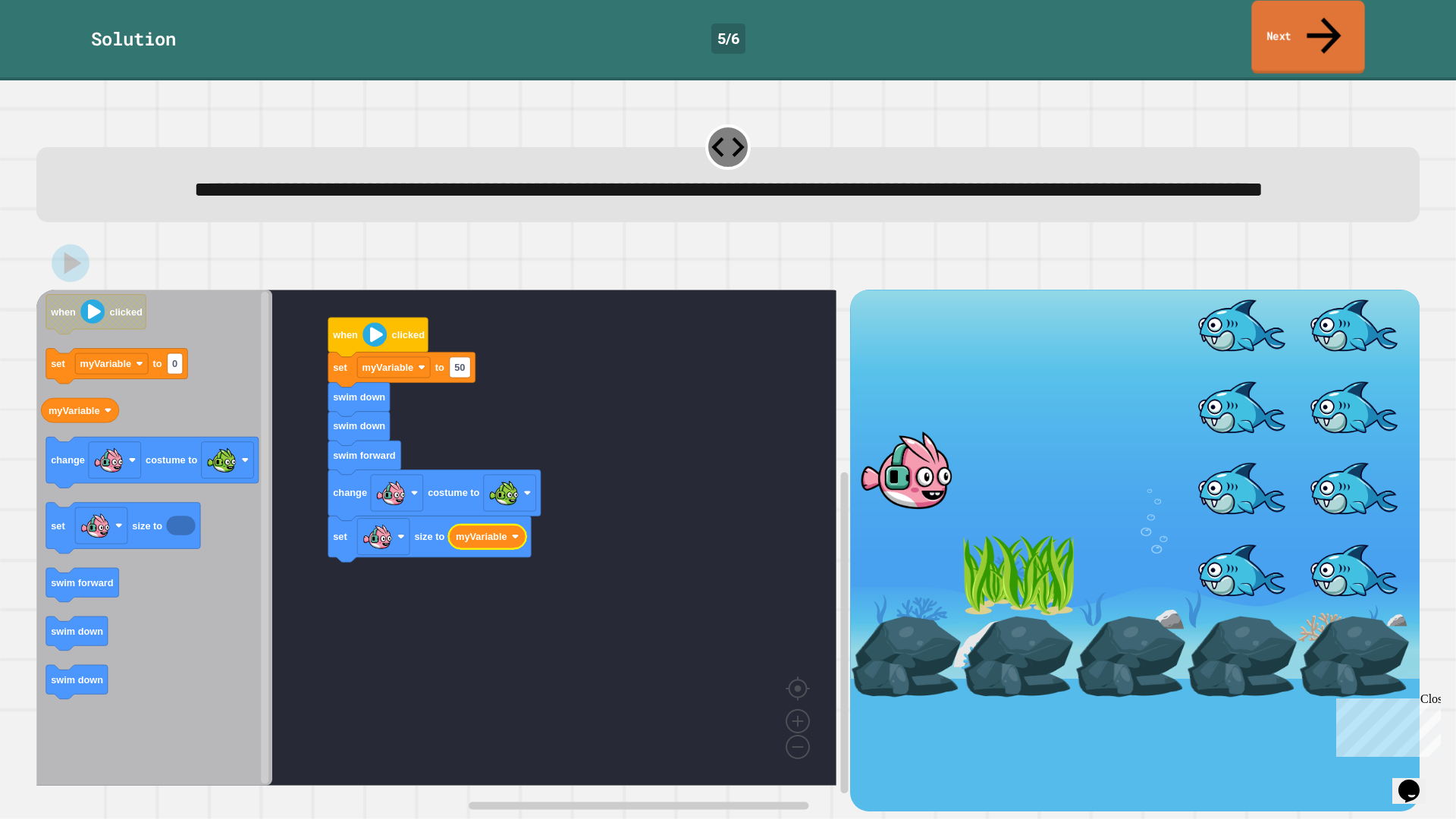
click at [1331, 19] on icon at bounding box center [1324, 35] width 52 height 54
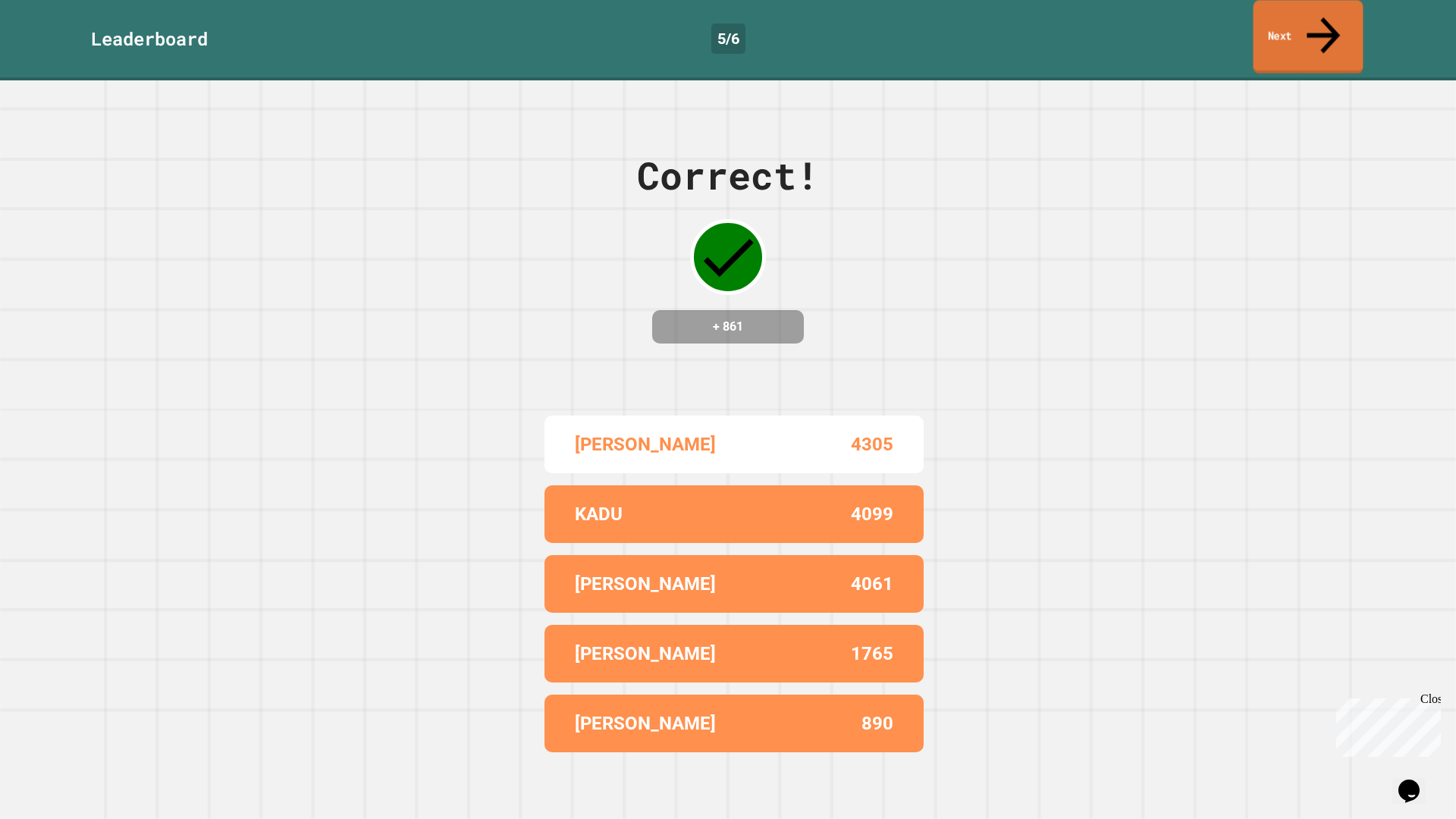
click at [1331, 19] on icon at bounding box center [1323, 35] width 50 height 54
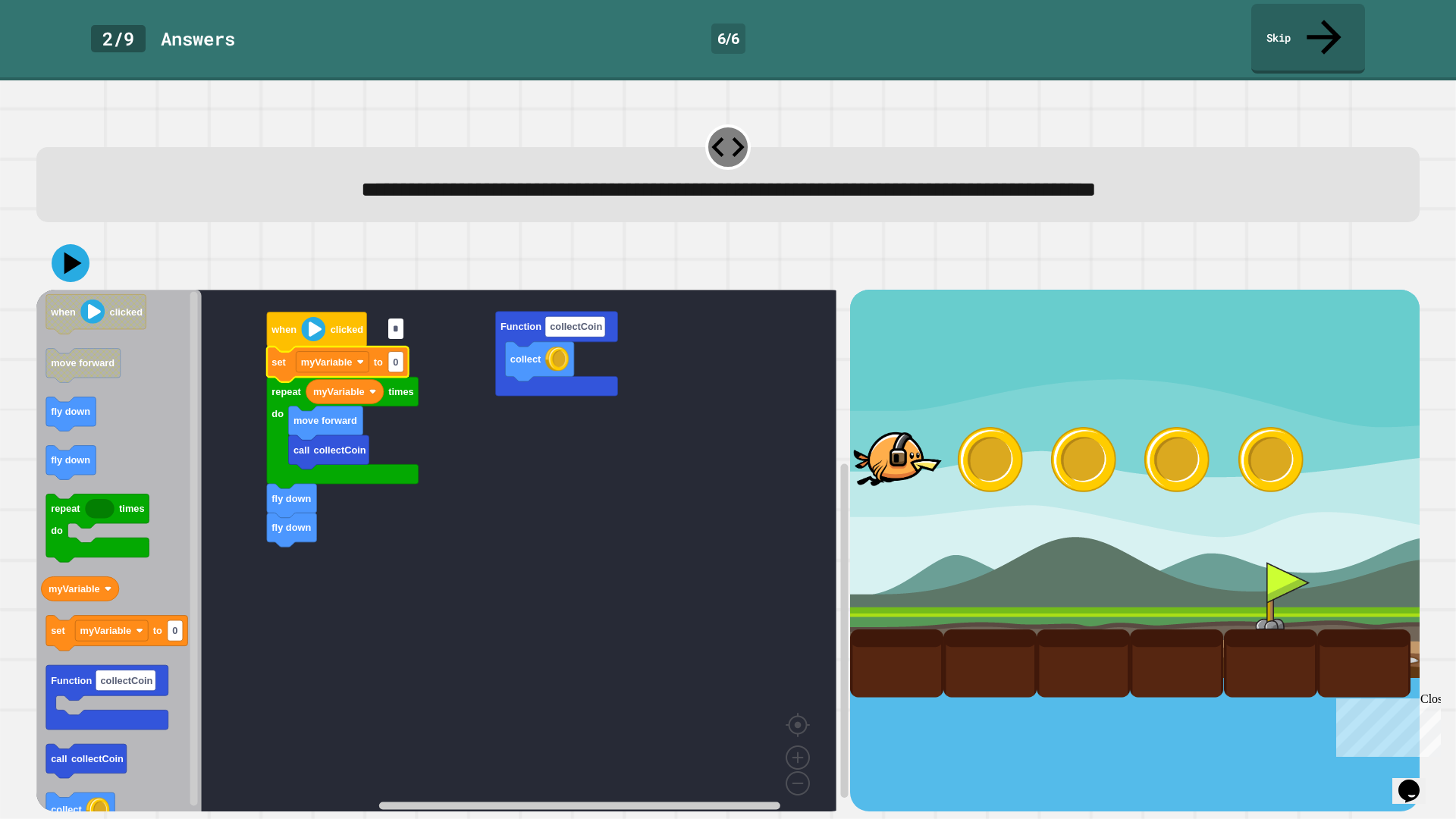
type input "*"
click at [459, 407] on rect "Blockly Workspace" at bounding box center [436, 556] width 800 height 532
click at [76, 242] on icon at bounding box center [70, 263] width 43 height 43
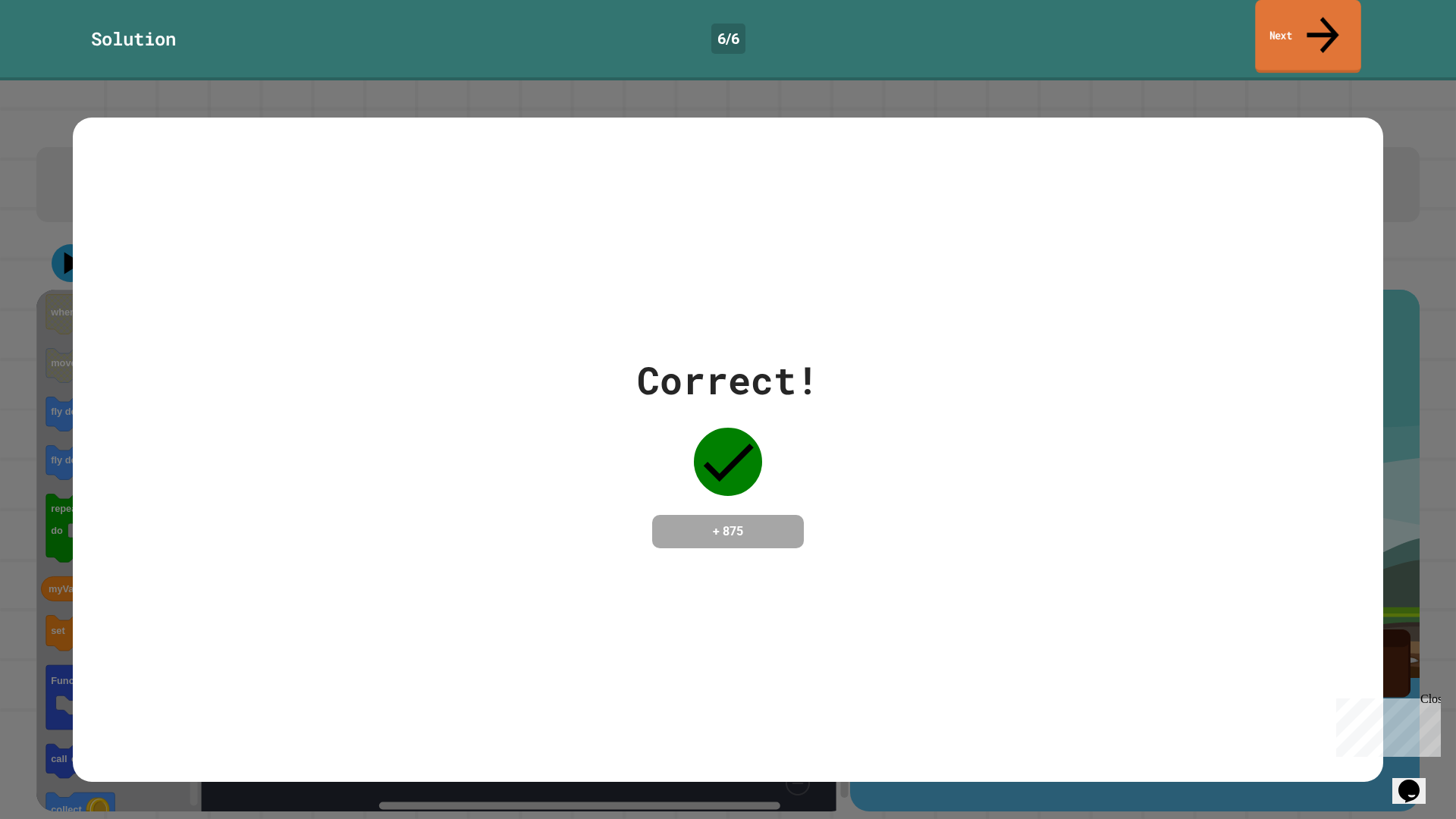
click at [1297, 21] on link "Next" at bounding box center [1307, 37] width 106 height 74
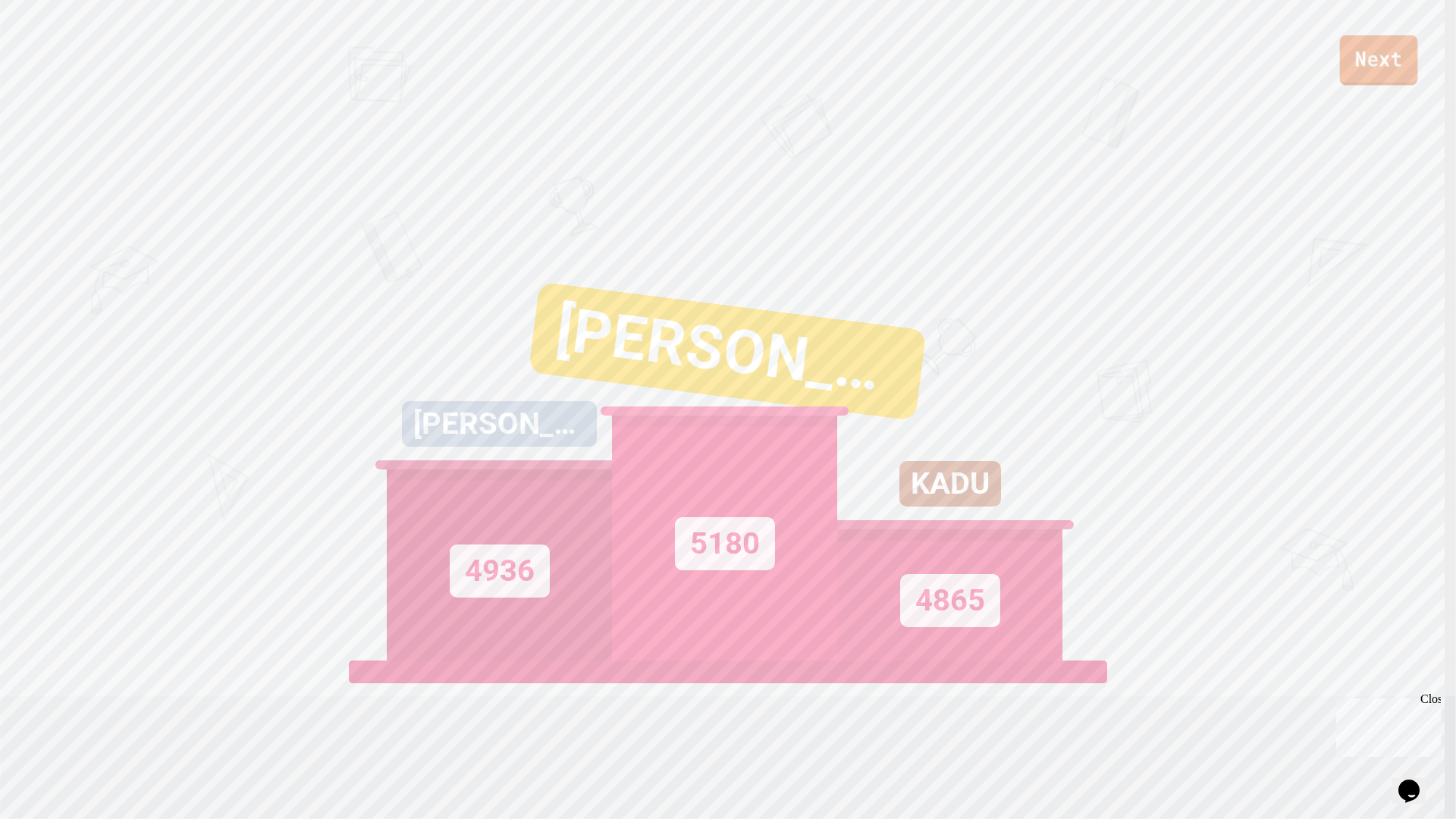
click at [1381, 52] on link "Next" at bounding box center [1380, 60] width 78 height 50
